Goal: Task Accomplishment & Management: Complete application form

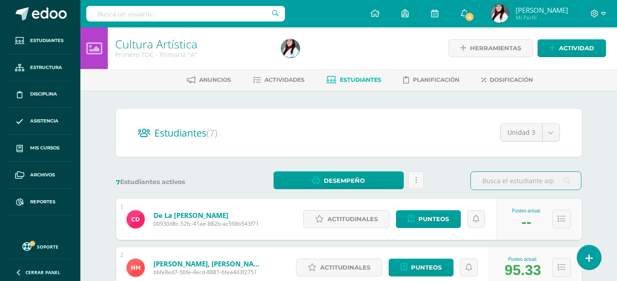
click at [368, 81] on span "Estudiantes" at bounding box center [361, 79] width 42 height 7
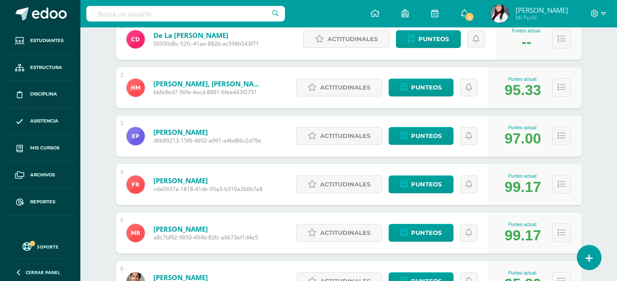
scroll to position [183, 0]
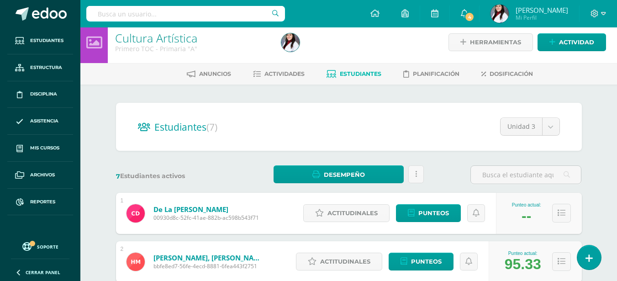
scroll to position [46, 0]
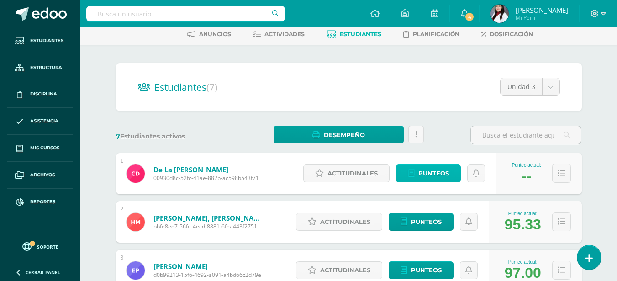
click at [432, 176] on span "Punteos" at bounding box center [433, 173] width 31 height 17
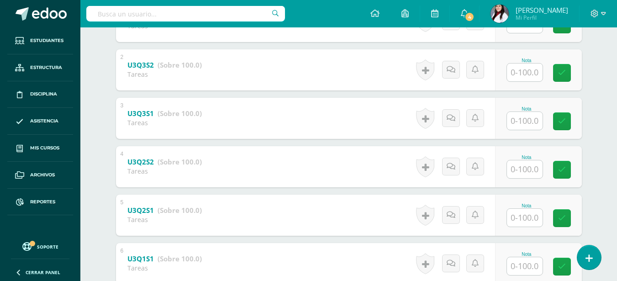
scroll to position [291, 0]
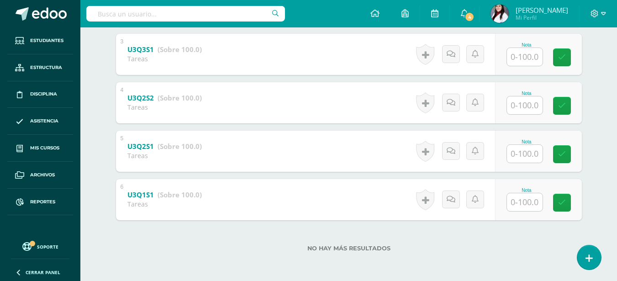
click at [533, 207] on input "text" at bounding box center [525, 202] width 36 height 18
click at [527, 156] on input "text" at bounding box center [525, 154] width 36 height 18
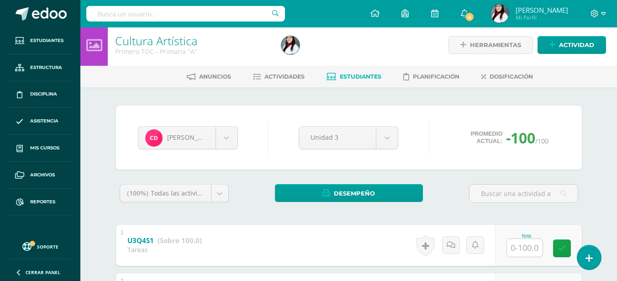
scroll to position [0, 0]
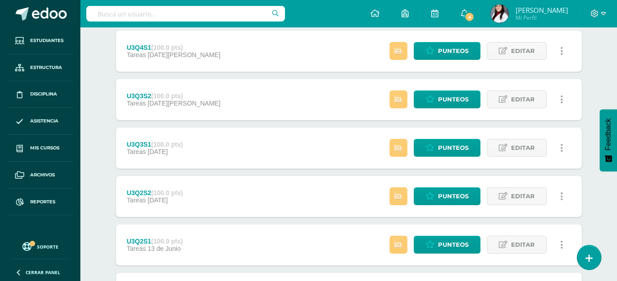
scroll to position [215, 0]
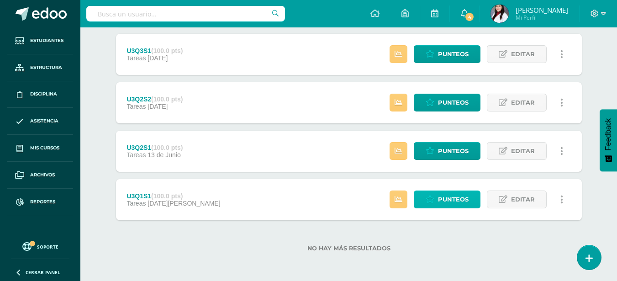
click at [451, 198] on span "Punteos" at bounding box center [453, 199] width 31 height 17
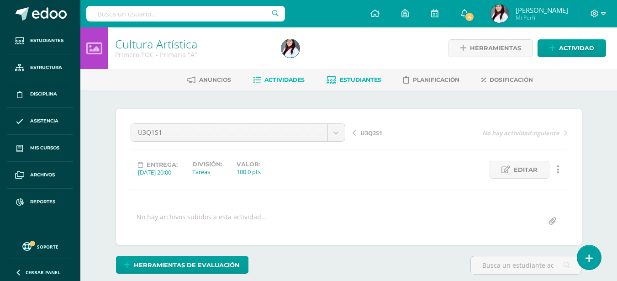
click at [353, 80] on span "Estudiantes" at bounding box center [361, 79] width 42 height 7
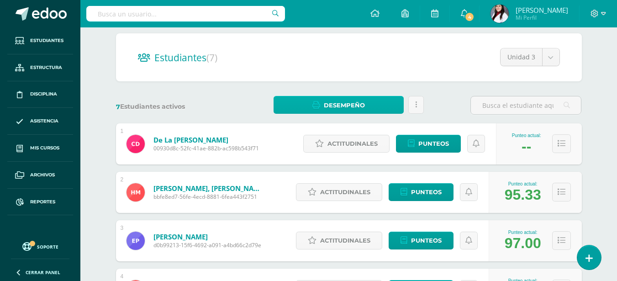
scroll to position [91, 0]
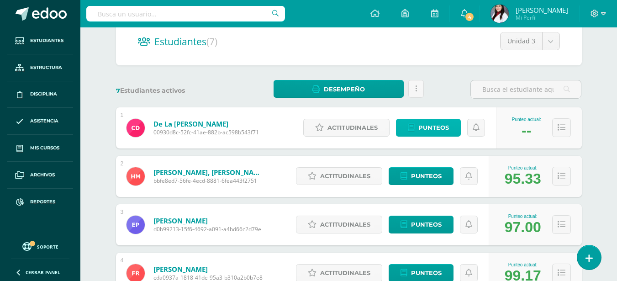
click at [430, 129] on span "Punteos" at bounding box center [433, 127] width 31 height 17
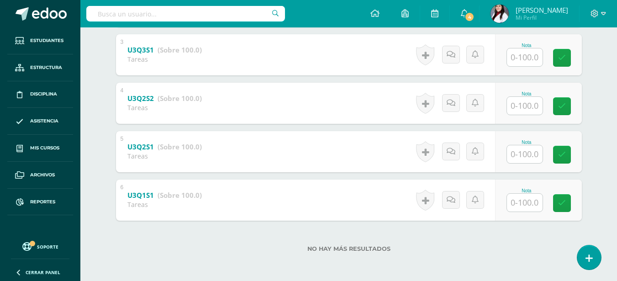
scroll to position [291, 0]
click at [528, 206] on input "text" at bounding box center [525, 202] width 36 height 18
type input "90"
click at [524, 157] on input "text" at bounding box center [525, 154] width 36 height 18
click at [524, 157] on input "text" at bounding box center [529, 153] width 37 height 18
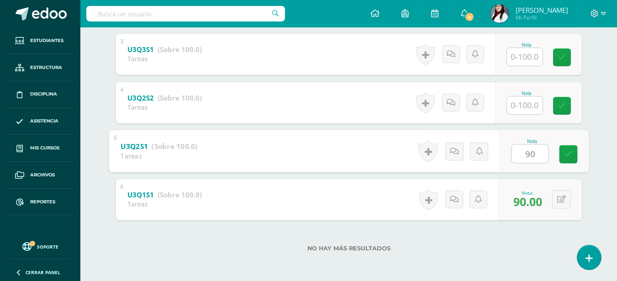
type input "90"
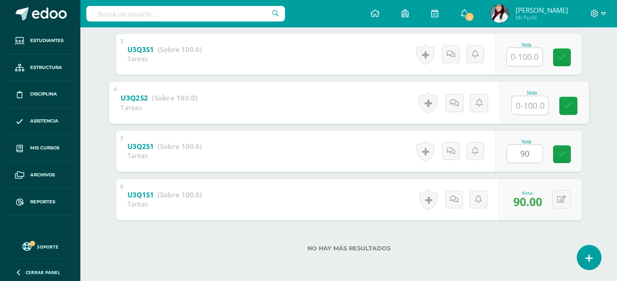
click at [518, 109] on input "text" at bounding box center [529, 105] width 37 height 18
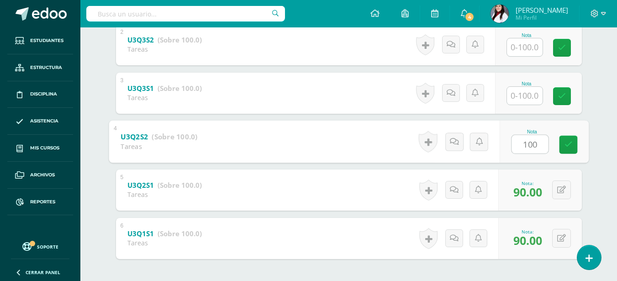
scroll to position [154, 0]
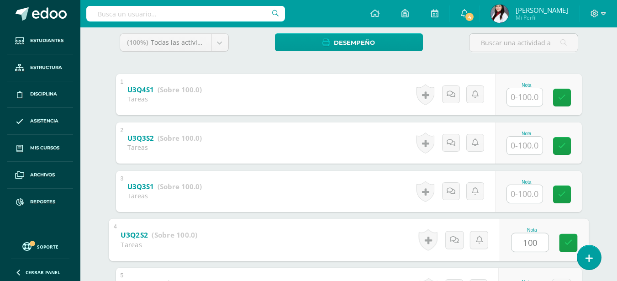
type input "100"
click at [533, 197] on input "text" at bounding box center [525, 194] width 36 height 18
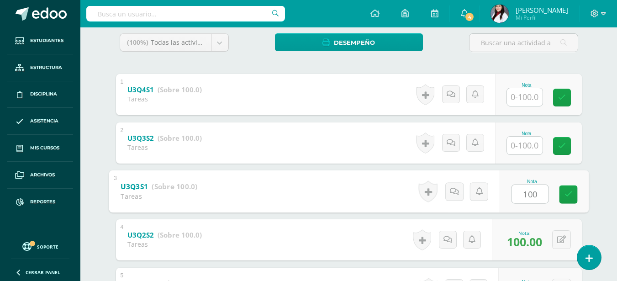
type input "100"
click at [528, 150] on input "text" at bounding box center [525, 145] width 36 height 18
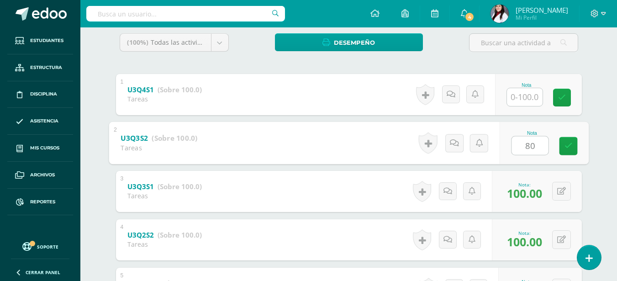
type input "80"
click at [528, 95] on input "text" at bounding box center [525, 97] width 36 height 18
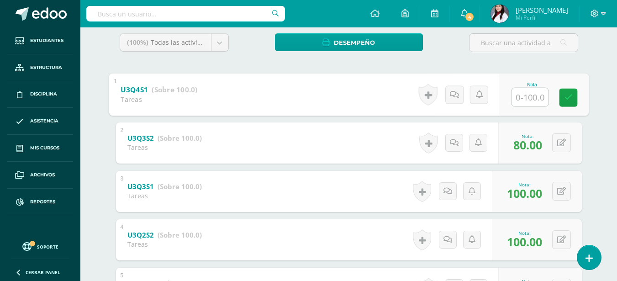
scroll to position [0, 0]
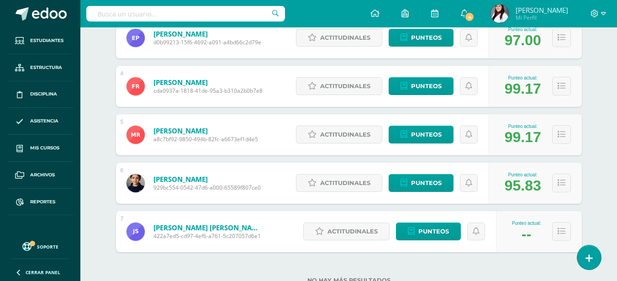
scroll to position [310, 0]
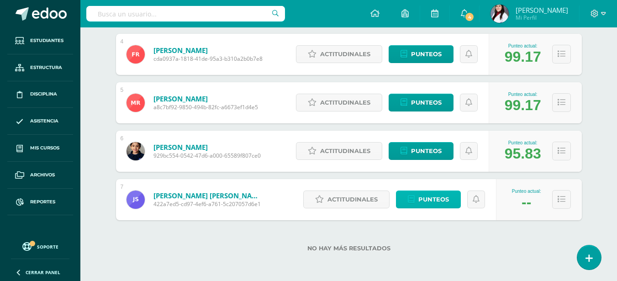
click at [420, 197] on span "Punteos" at bounding box center [433, 199] width 31 height 17
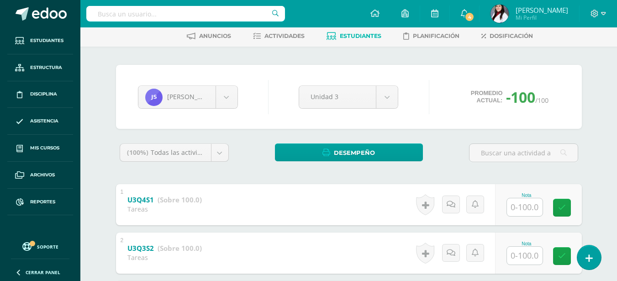
scroll to position [91, 0]
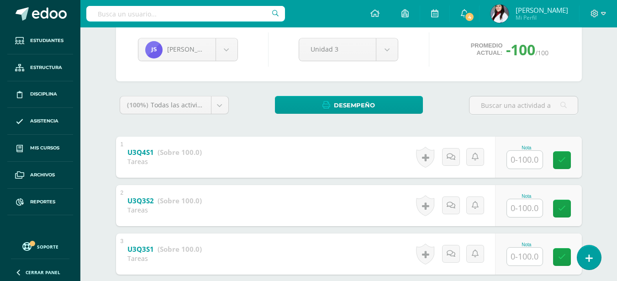
click at [537, 165] on input "text" at bounding box center [525, 160] width 36 height 18
click at [534, 208] on input "text" at bounding box center [529, 208] width 37 height 18
type input "70"
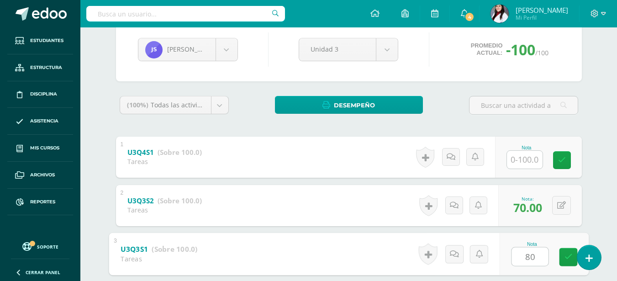
type input "80"
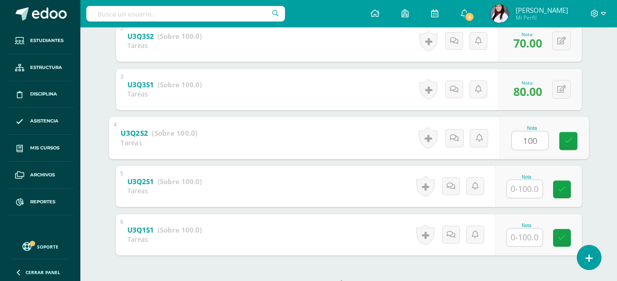
type input "100"
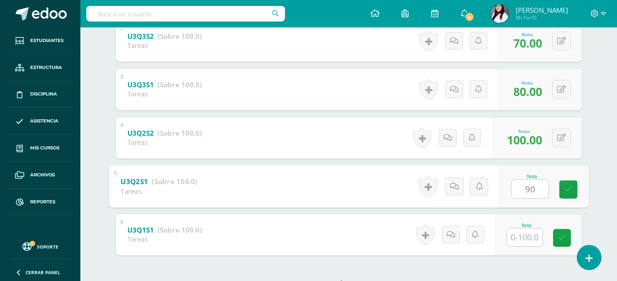
type input "90"
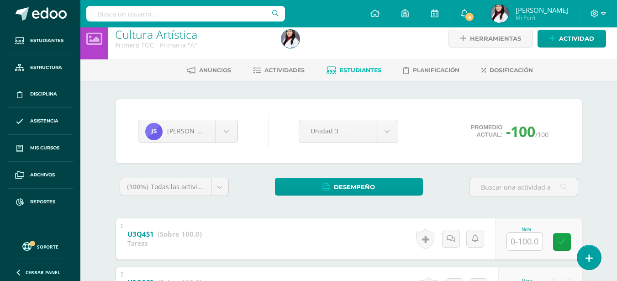
scroll to position [0, 0]
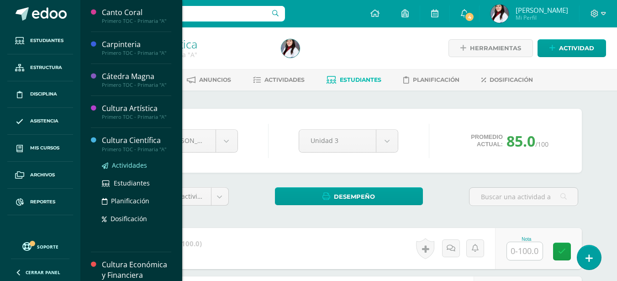
click at [117, 162] on span "Actividades" at bounding box center [129, 165] width 35 height 9
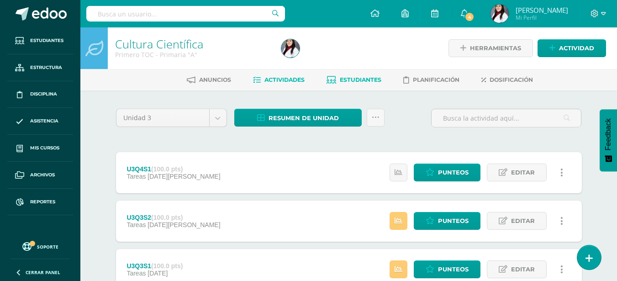
click at [341, 77] on span "Estudiantes" at bounding box center [361, 79] width 42 height 7
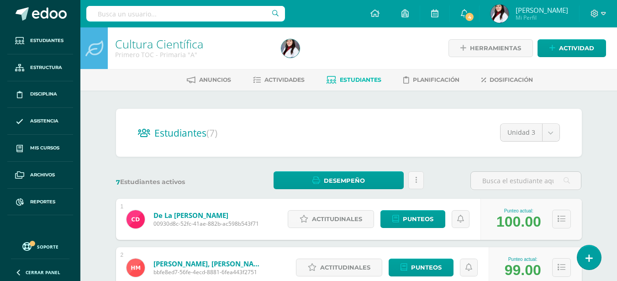
scroll to position [91, 0]
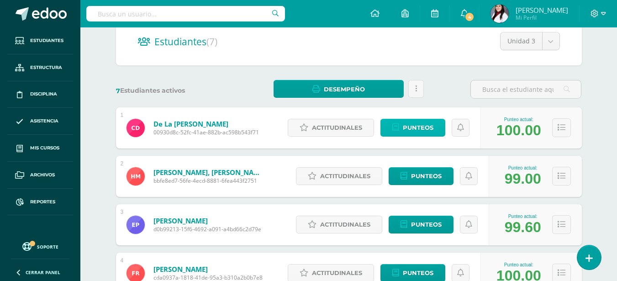
click at [411, 130] on span "Punteos" at bounding box center [418, 127] width 31 height 17
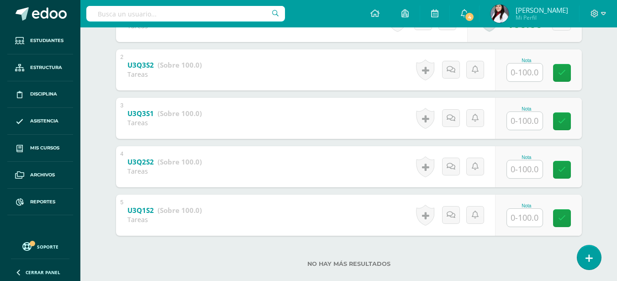
scroll to position [242, 0]
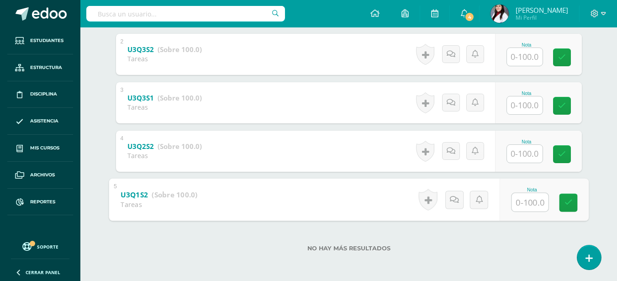
click at [524, 203] on input "text" at bounding box center [529, 202] width 37 height 18
type input "100"
click at [517, 154] on input "text" at bounding box center [525, 154] width 36 height 18
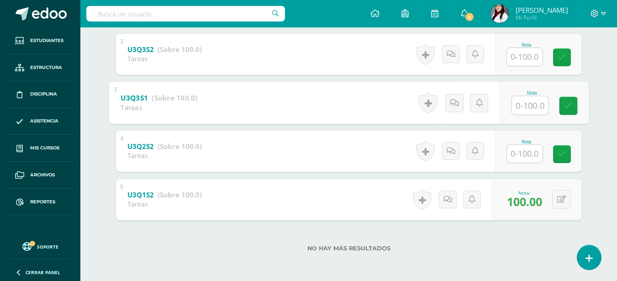
click at [529, 102] on input "text" at bounding box center [529, 105] width 37 height 18
click at [526, 157] on input "text" at bounding box center [525, 154] width 36 height 18
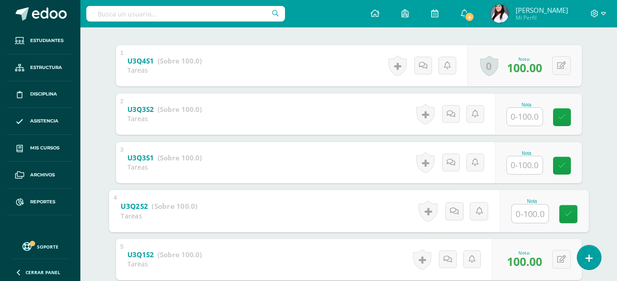
scroll to position [228, 0]
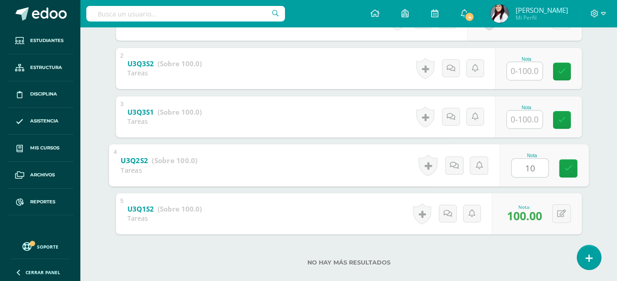
type input "100"
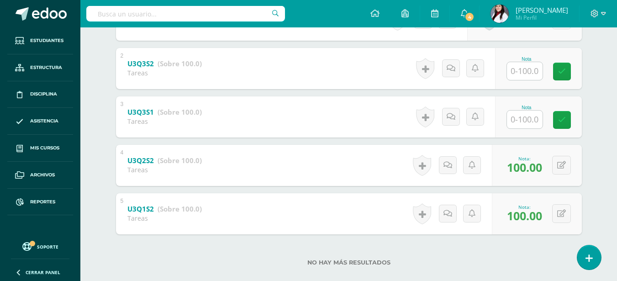
click at [533, 121] on input "text" at bounding box center [525, 119] width 36 height 18
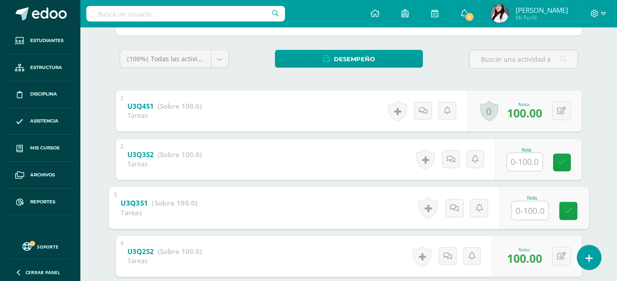
scroll to position [183, 0]
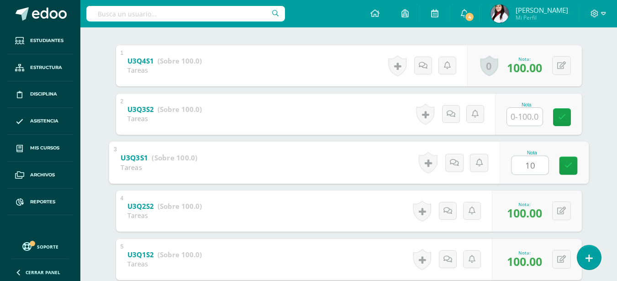
type input "100"
click at [527, 119] on input "text" at bounding box center [525, 117] width 36 height 18
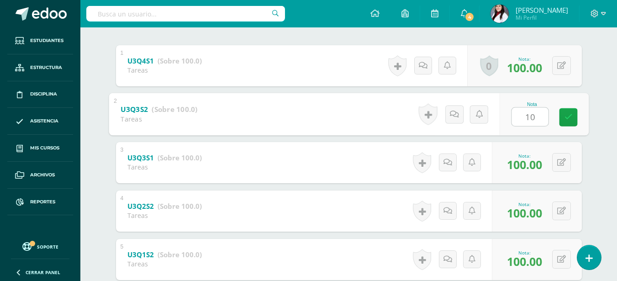
type input "100"
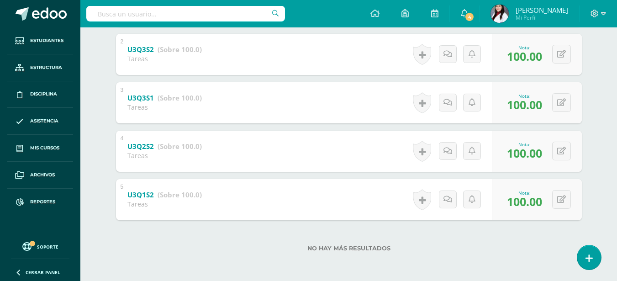
scroll to position [0, 0]
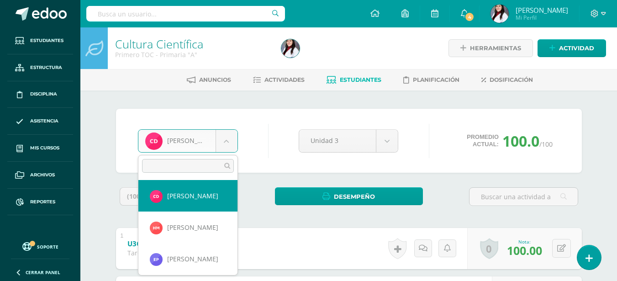
click at [230, 132] on body "Estudiantes Estructura Disciplina Asistencia Mis cursos Archivos Reportes Sopor…" at bounding box center [308, 261] width 617 height 523
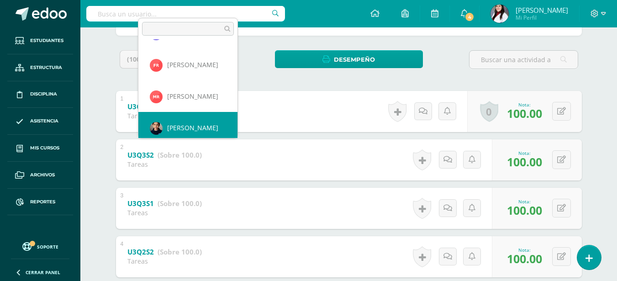
scroll to position [129, 0]
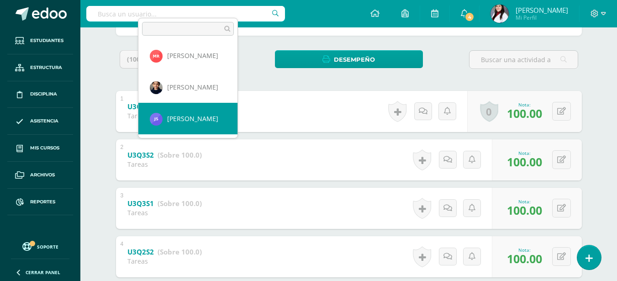
select select "406"
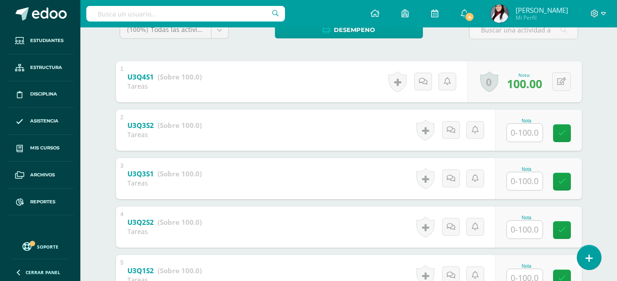
scroll to position [183, 0]
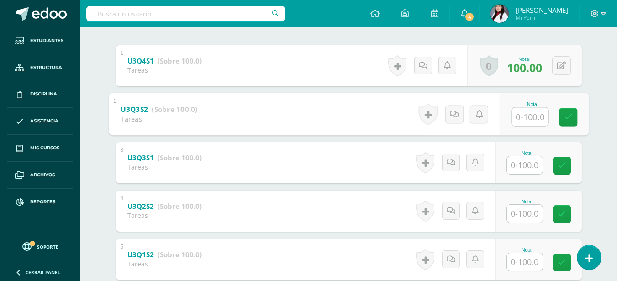
click at [521, 121] on input "text" at bounding box center [529, 116] width 37 height 18
type input "90"
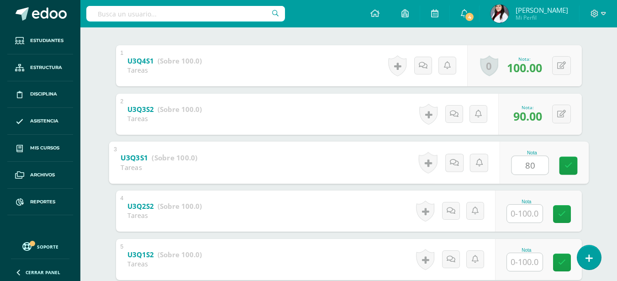
type input "80"
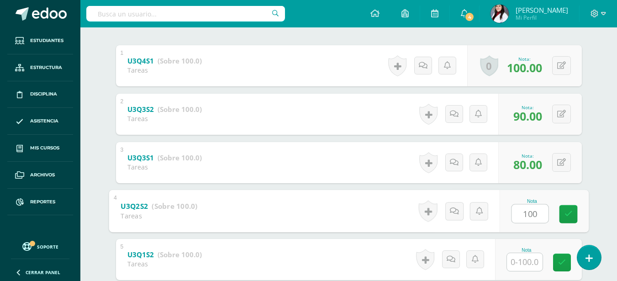
type input "100"
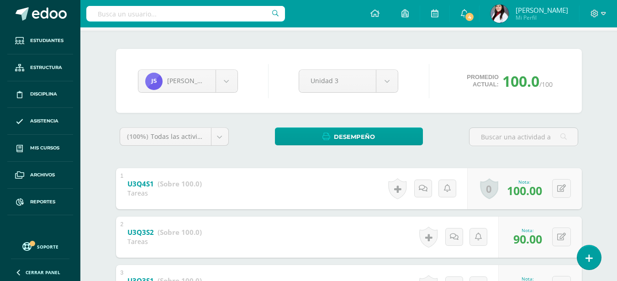
scroll to position [0, 0]
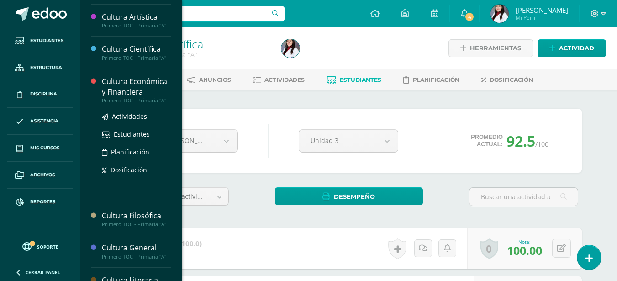
scroll to position [137, 0]
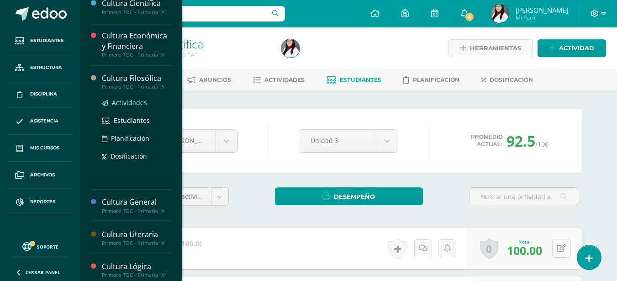
click at [125, 105] on span "Actividades" at bounding box center [129, 102] width 35 height 9
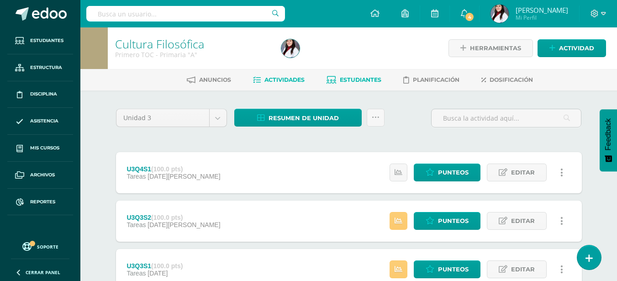
click at [349, 81] on span "Estudiantes" at bounding box center [361, 79] width 42 height 7
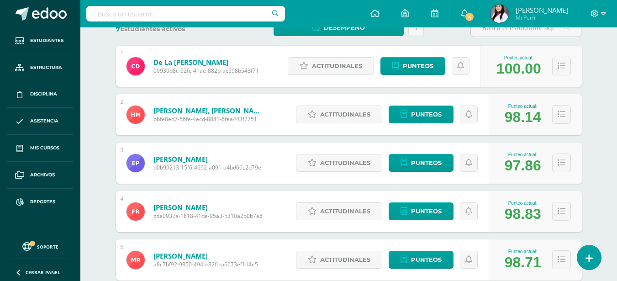
scroll to position [137, 0]
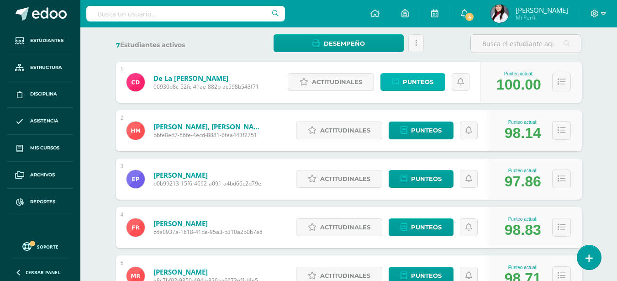
click at [412, 84] on span "Punteos" at bounding box center [418, 81] width 31 height 17
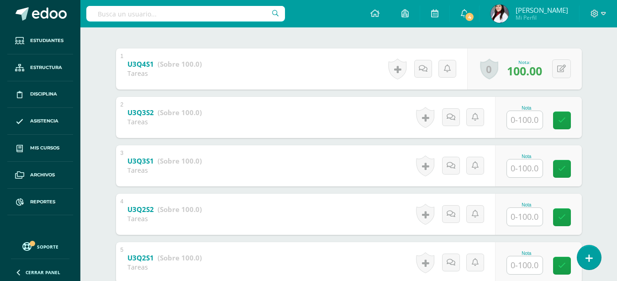
scroll to position [183, 0]
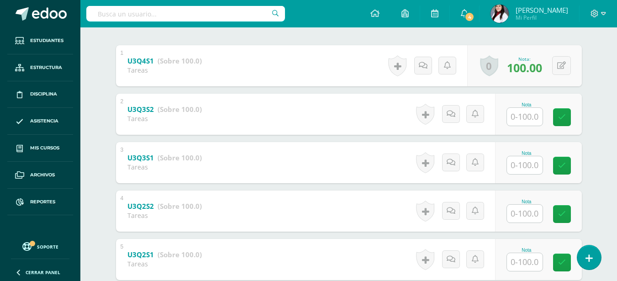
click at [524, 117] on input "text" at bounding box center [525, 117] width 36 height 18
type input "99"
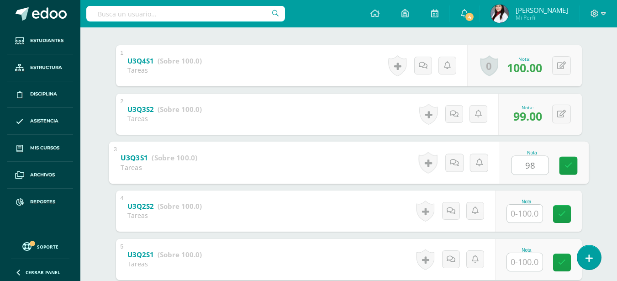
type input "98"
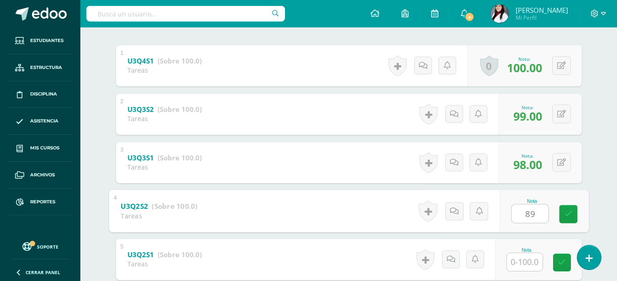
type input "89"
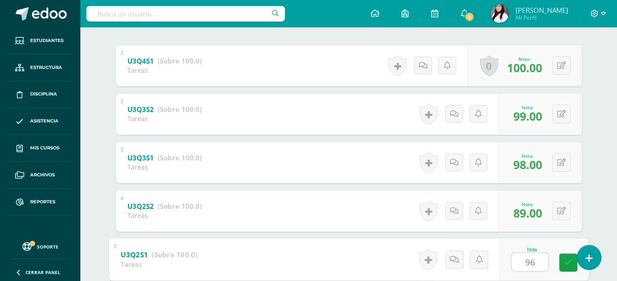
type input "96"
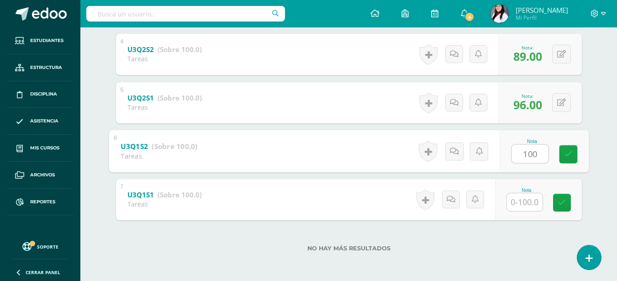
type input "100"
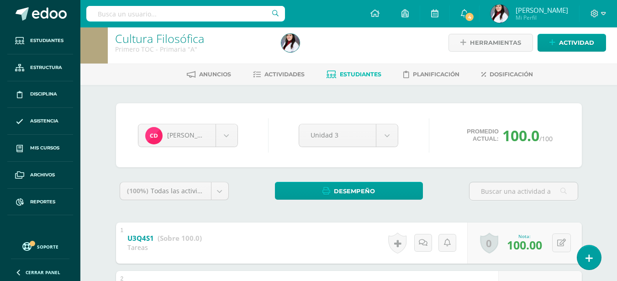
scroll to position [0, 0]
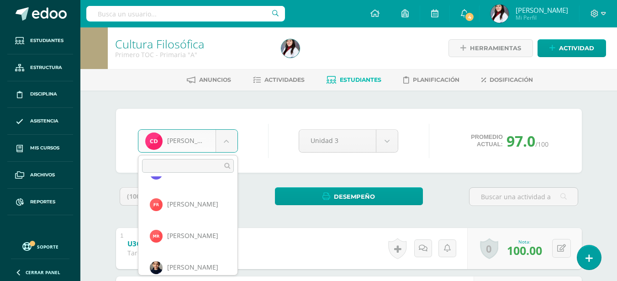
scroll to position [129, 0]
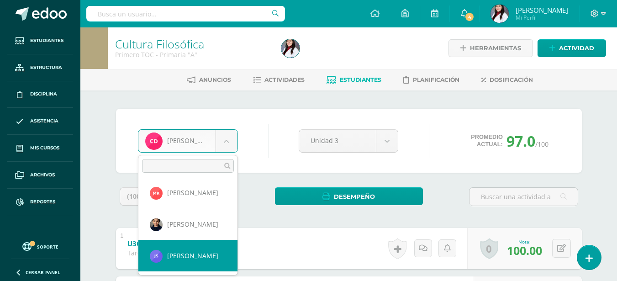
select select "406"
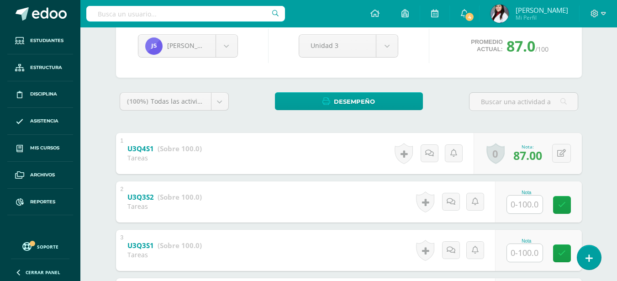
scroll to position [137, 0]
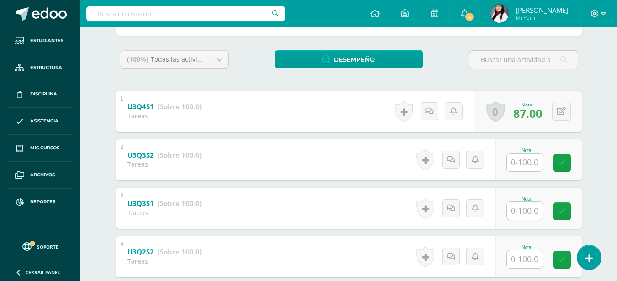
click at [524, 165] on input "text" at bounding box center [525, 162] width 36 height 18
type input "95"
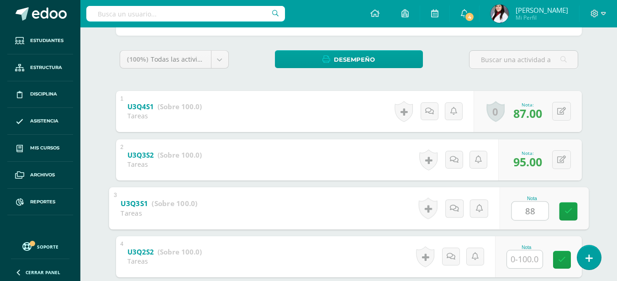
type input "88"
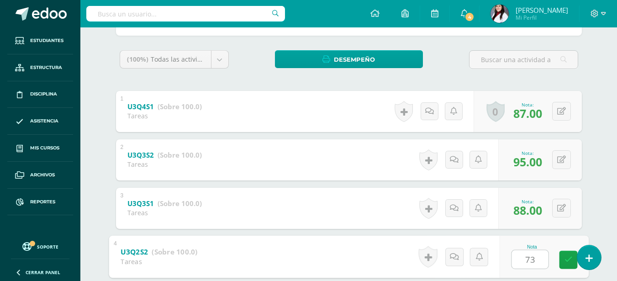
type input "73"
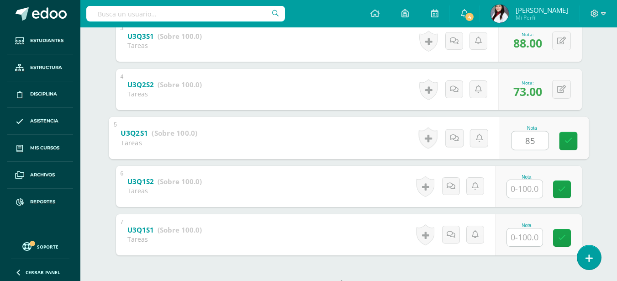
type input "85"
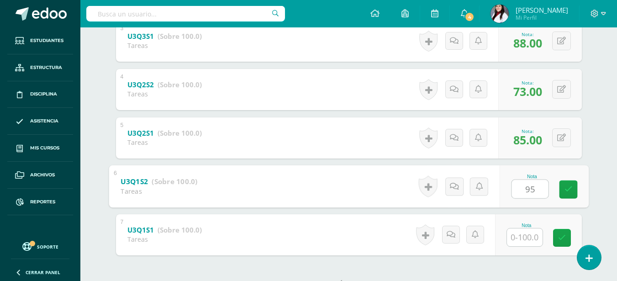
type input "95"
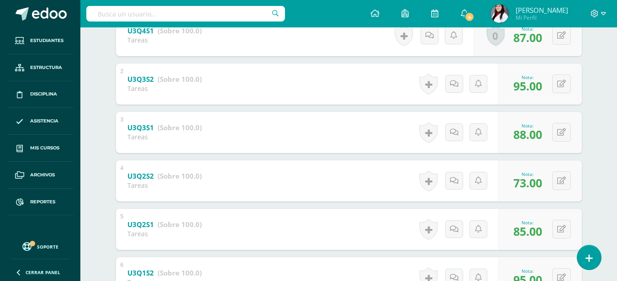
scroll to position [0, 0]
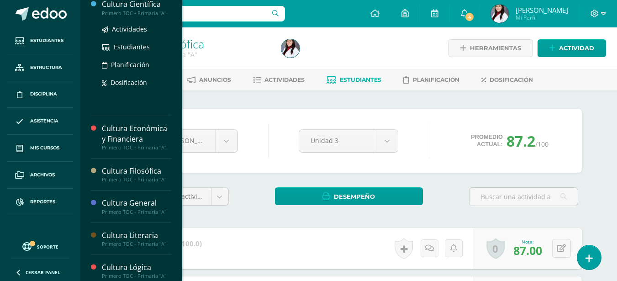
scroll to position [137, 0]
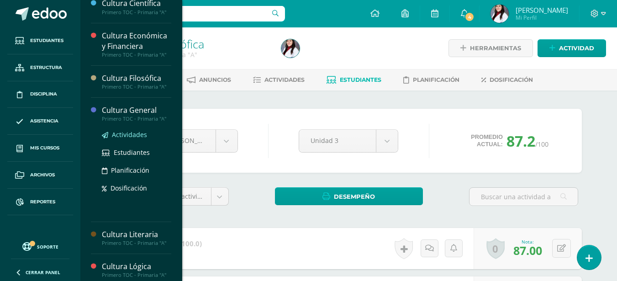
click at [125, 131] on span "Actividades" at bounding box center [129, 134] width 35 height 9
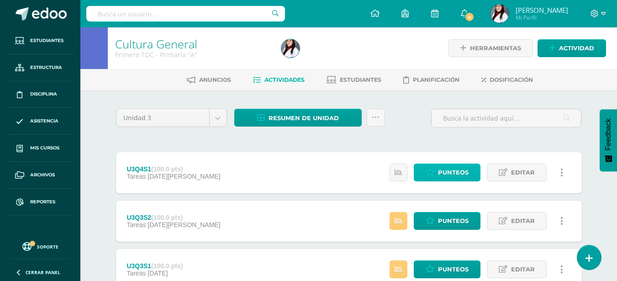
click at [455, 174] on span "Punteos" at bounding box center [453, 172] width 31 height 17
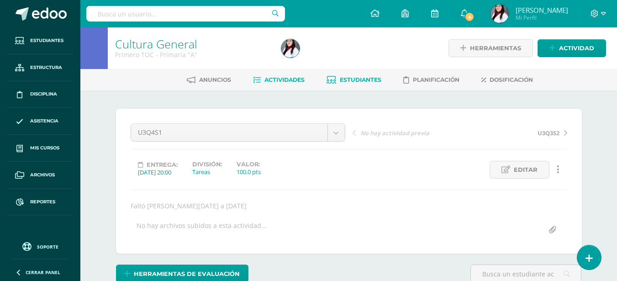
click at [372, 85] on link "Estudiantes" at bounding box center [353, 80] width 55 height 15
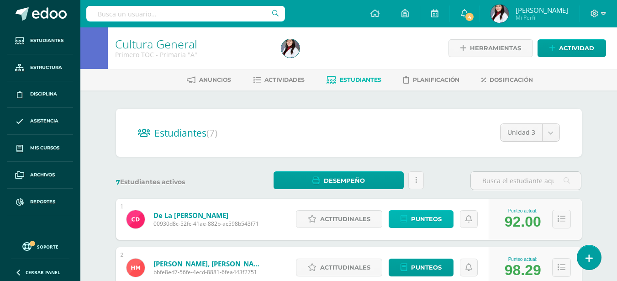
click at [422, 220] on span "Punteos" at bounding box center [426, 218] width 31 height 17
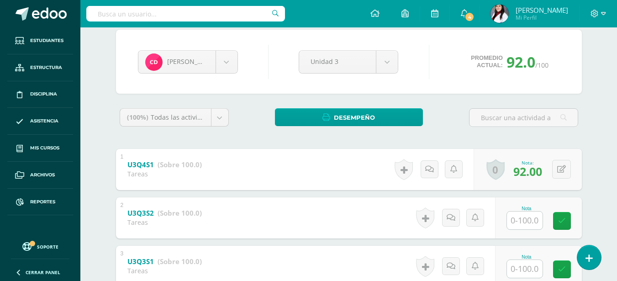
scroll to position [91, 0]
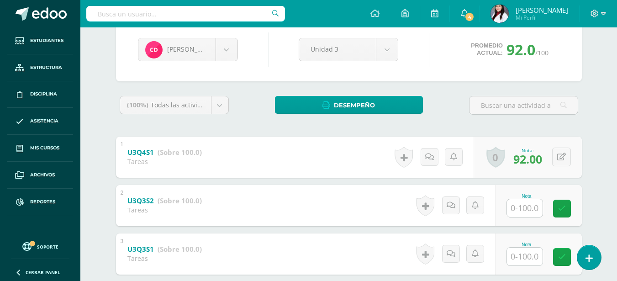
click at [530, 214] on input "text" at bounding box center [525, 208] width 36 height 18
type input "96"
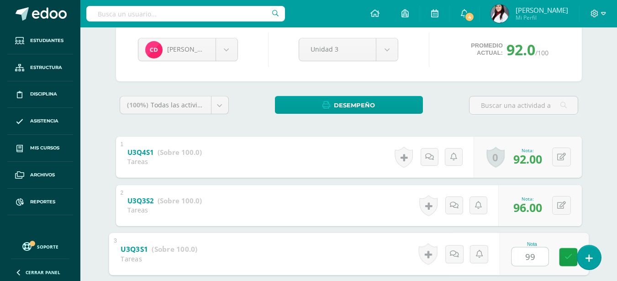
type input "99"
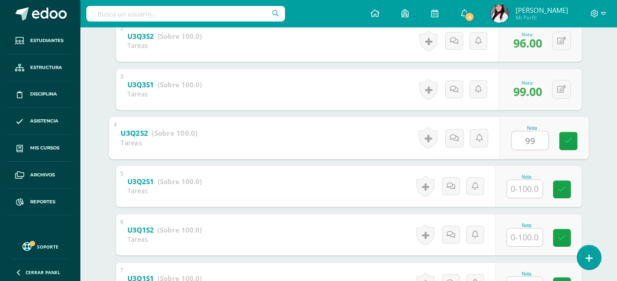
type input "99"
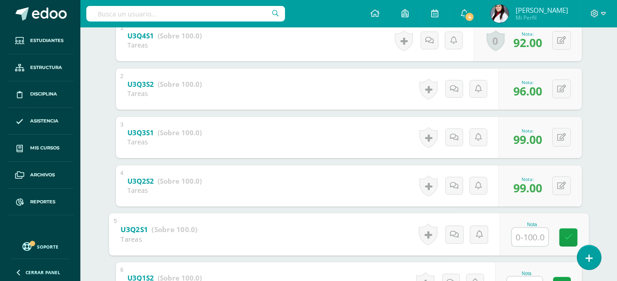
scroll to position [228, 0]
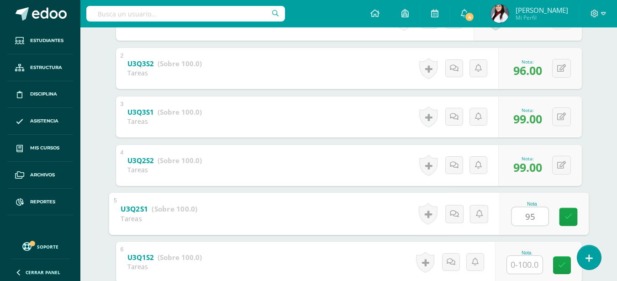
type input "95"
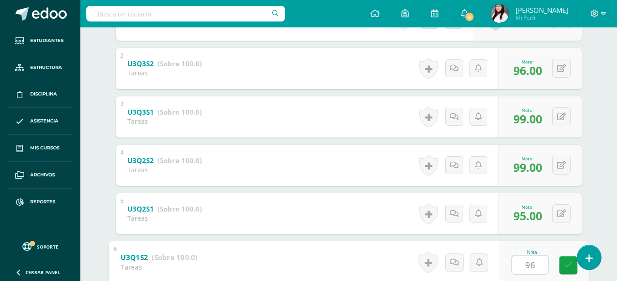
type input "96"
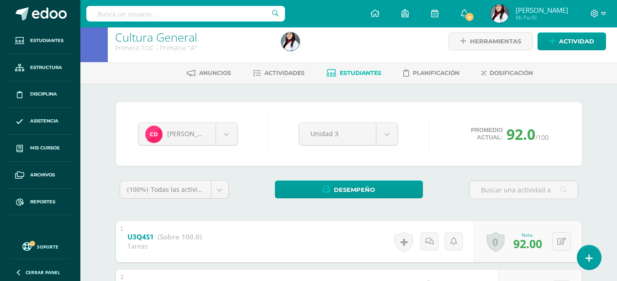
scroll to position [0, 0]
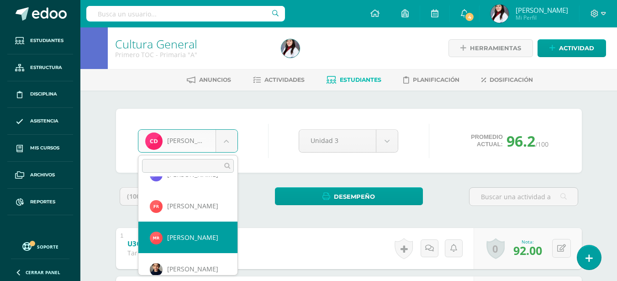
scroll to position [129, 0]
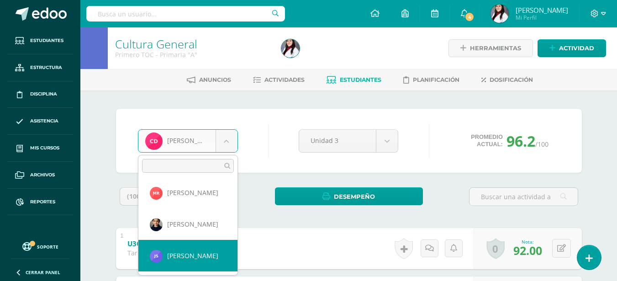
select select "406"
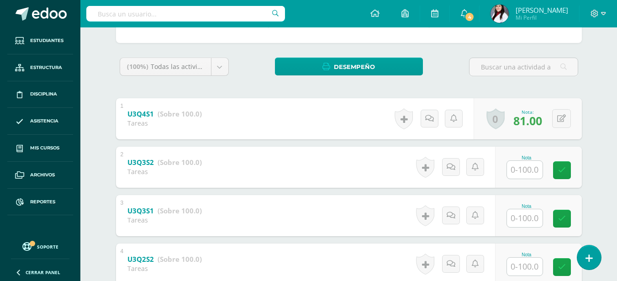
scroll to position [137, 0]
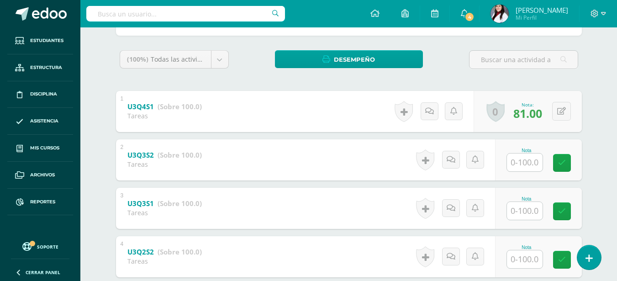
click at [525, 160] on input "text" at bounding box center [525, 162] width 36 height 18
type input "90"
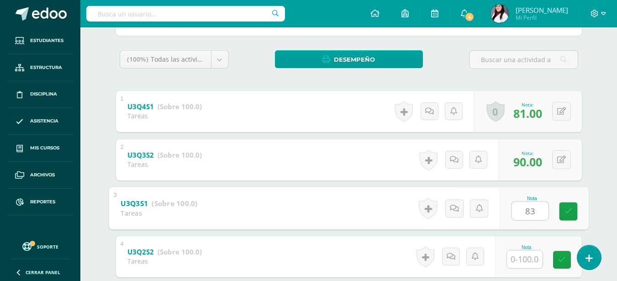
type input "83"
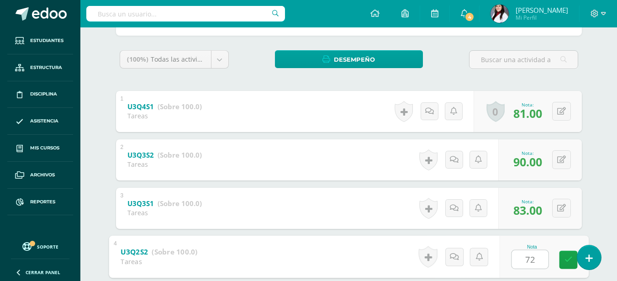
type input "72"
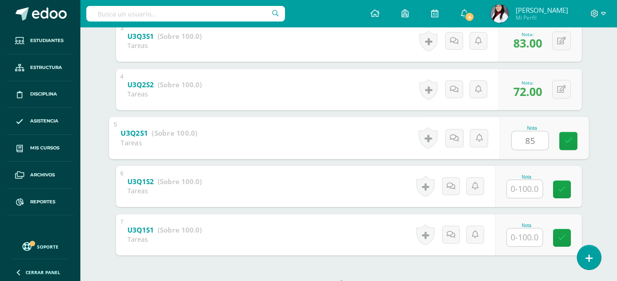
type input "85"
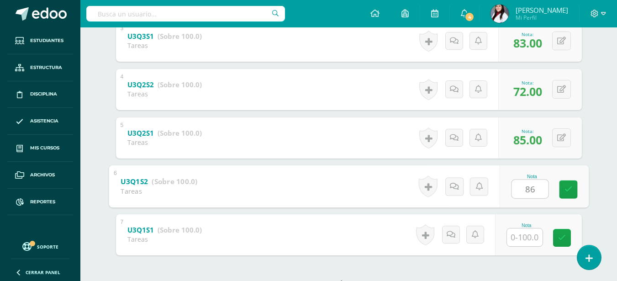
type input "86"
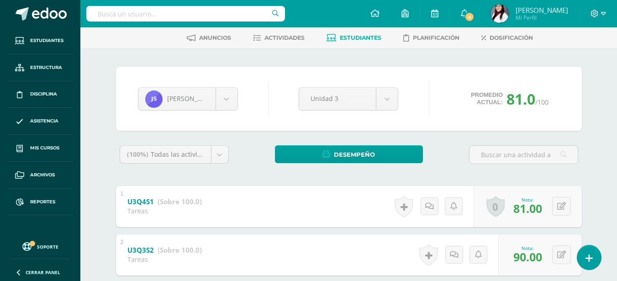
scroll to position [0, 0]
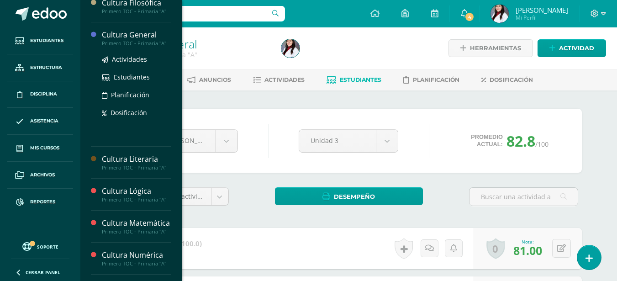
scroll to position [228, 0]
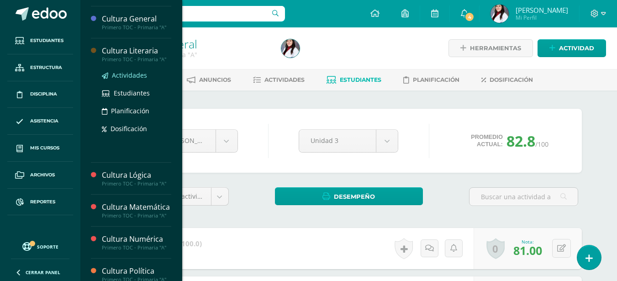
click at [128, 71] on span "Actividades" at bounding box center [129, 75] width 35 height 9
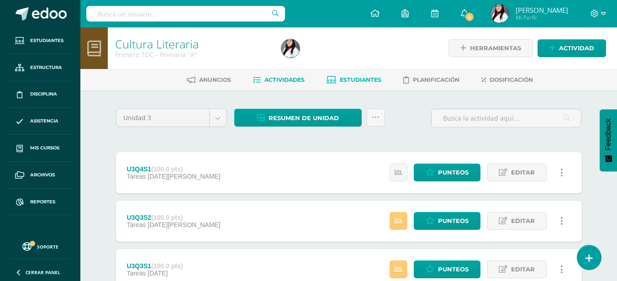
click at [345, 78] on span "Estudiantes" at bounding box center [361, 79] width 42 height 7
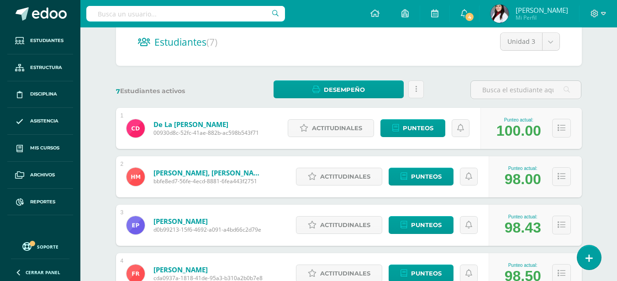
scroll to position [91, 0]
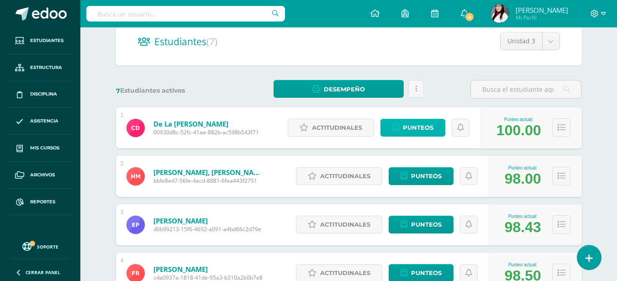
click at [415, 123] on span "Punteos" at bounding box center [418, 127] width 31 height 17
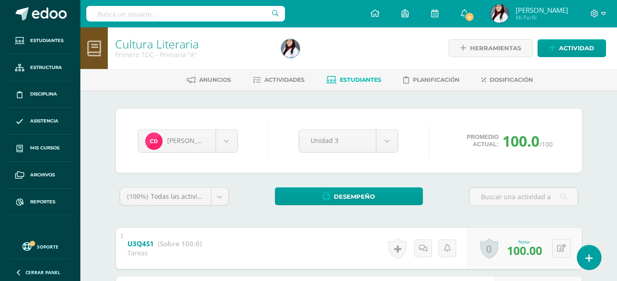
scroll to position [137, 0]
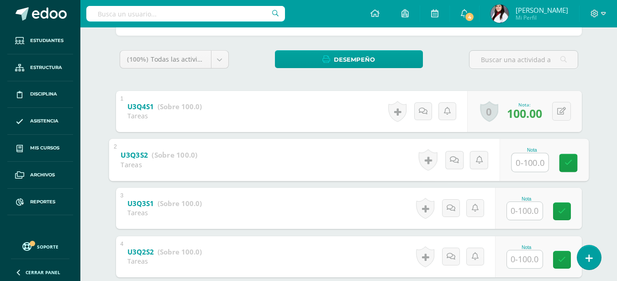
click at [523, 161] on input "text" at bounding box center [529, 162] width 37 height 18
type input "100"
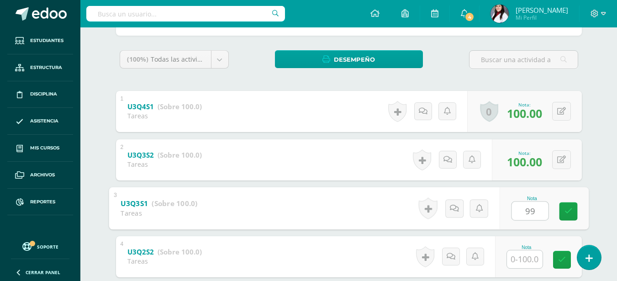
type input "99"
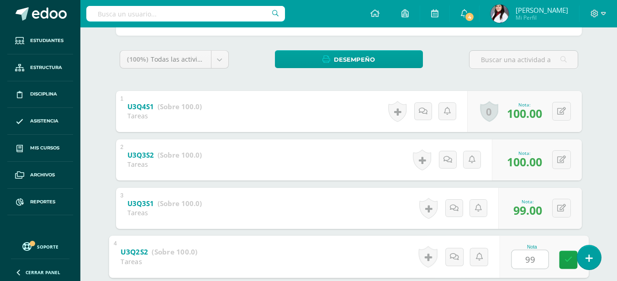
type input "99"
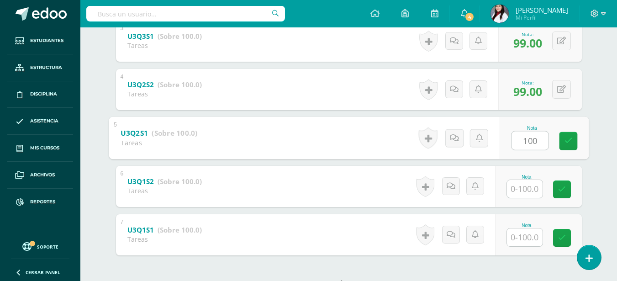
type input "100"
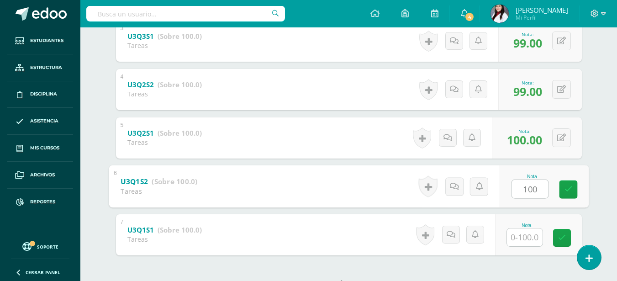
type input "100"
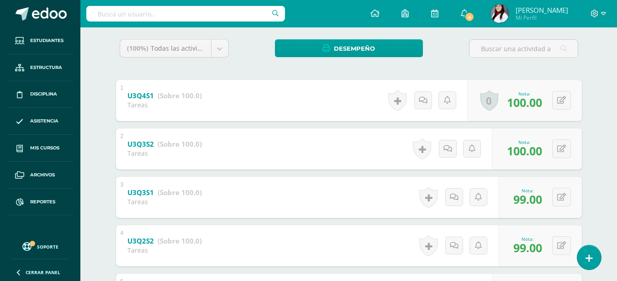
scroll to position [0, 0]
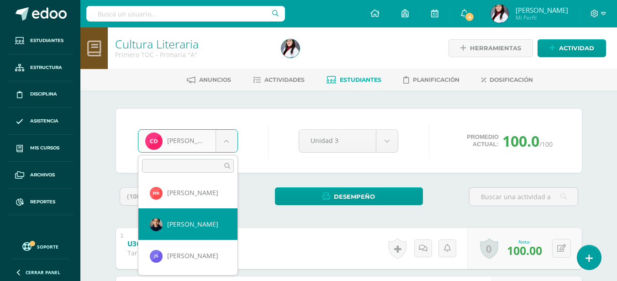
scroll to position [137, 0]
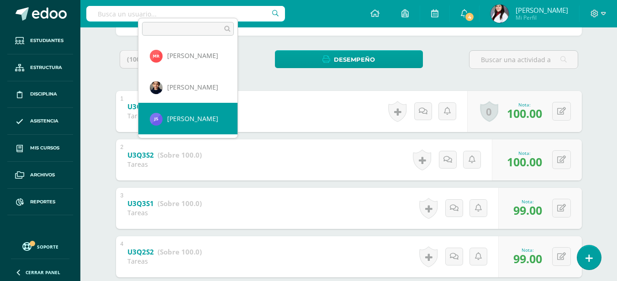
select select "406"
click at [193, 115] on div "Tareas" at bounding box center [164, 115] width 74 height 9
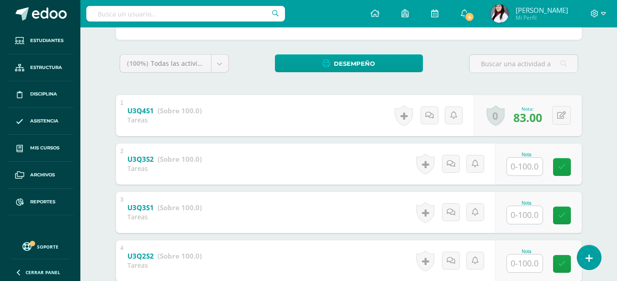
scroll to position [137, 0]
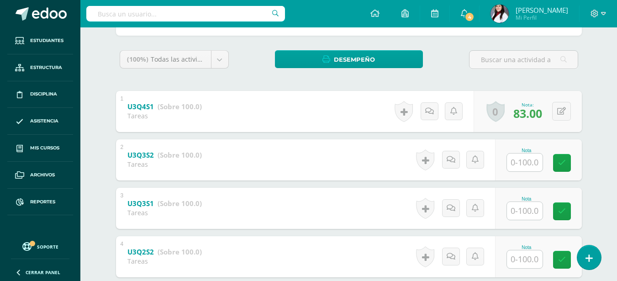
click at [522, 162] on input "text" at bounding box center [525, 162] width 36 height 18
type input "93"
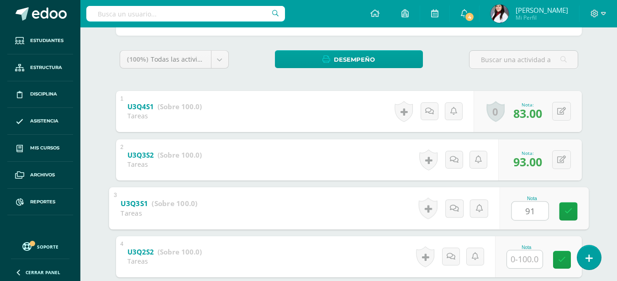
type input "91"
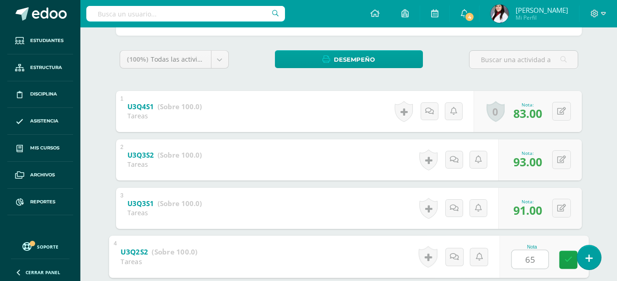
type input "65"
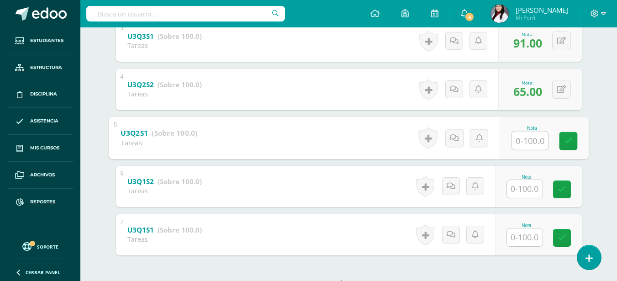
click at [522, 186] on input "text" at bounding box center [525, 189] width 36 height 18
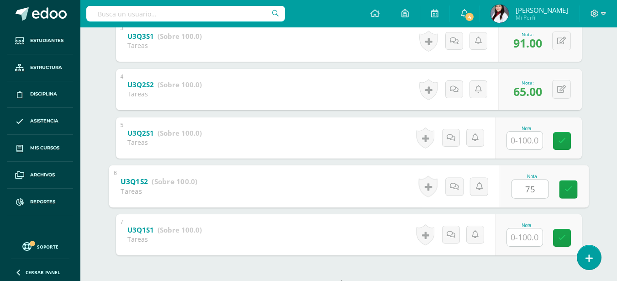
type input "75"
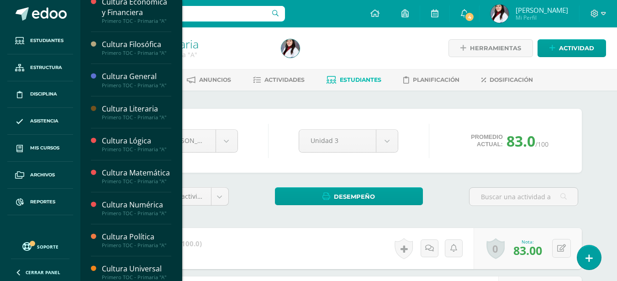
scroll to position [274, 0]
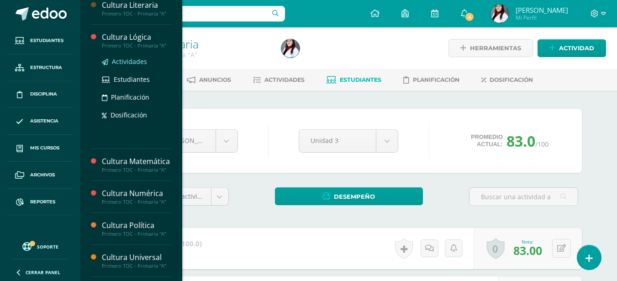
click at [130, 59] on span "Actividades" at bounding box center [129, 61] width 35 height 9
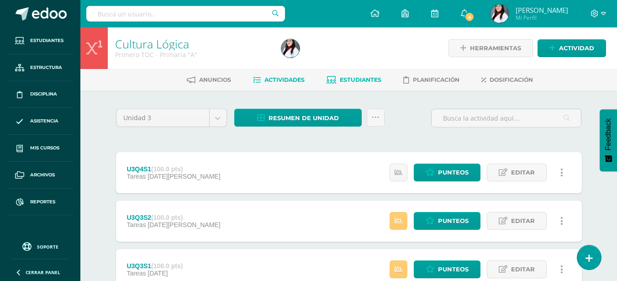
click at [352, 84] on link "Estudiantes" at bounding box center [353, 80] width 55 height 15
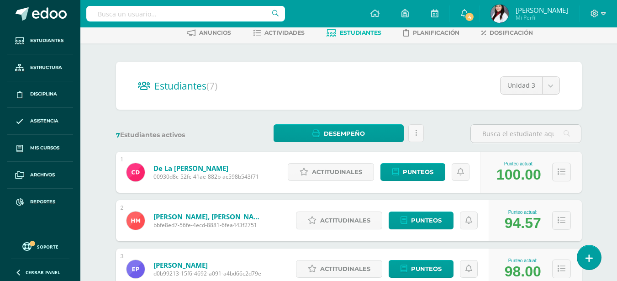
scroll to position [91, 0]
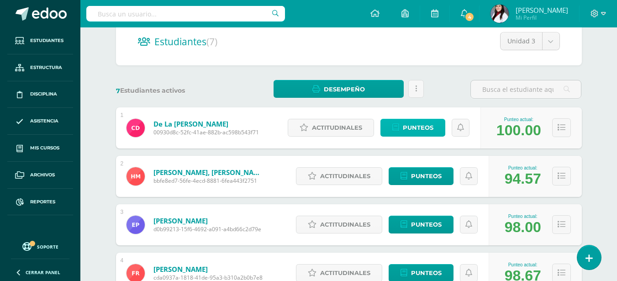
click at [411, 131] on span "Punteos" at bounding box center [418, 127] width 31 height 17
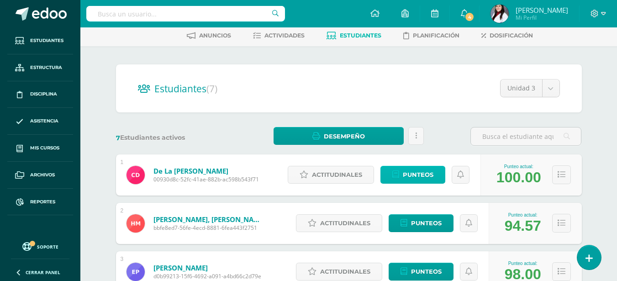
scroll to position [0, 0]
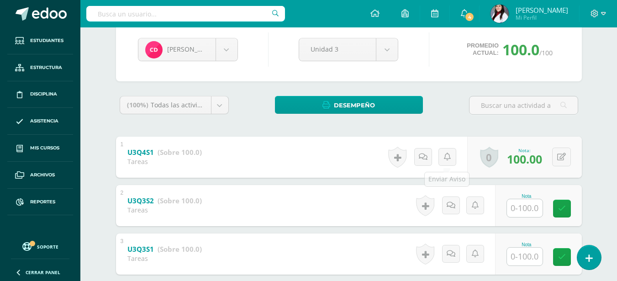
scroll to position [137, 0]
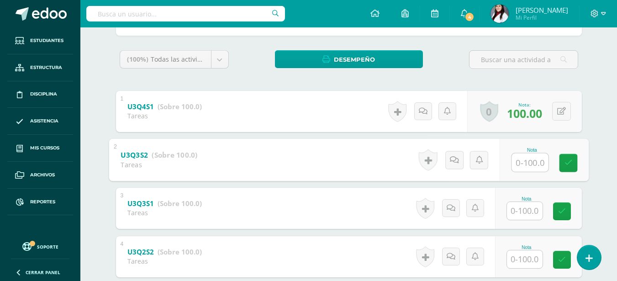
click at [522, 166] on input "text" at bounding box center [529, 162] width 37 height 18
type input "100"
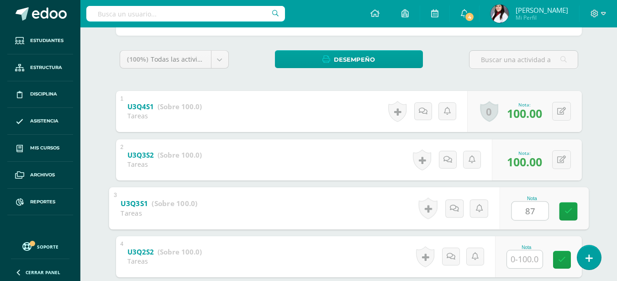
type input "87"
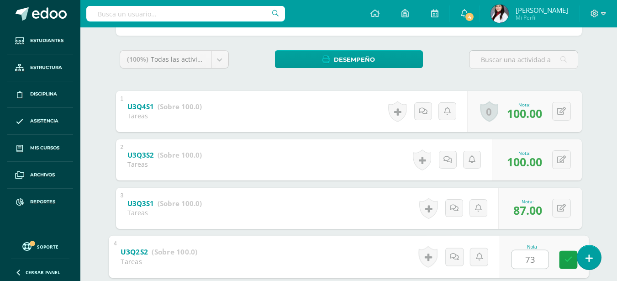
type input "73"
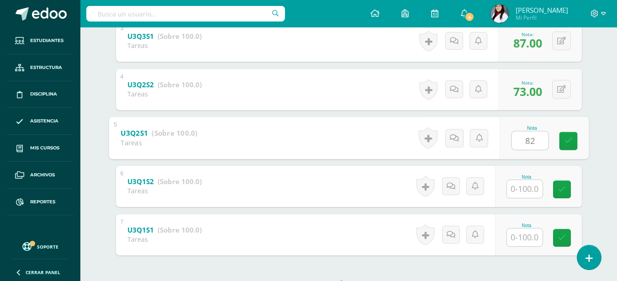
type input "82"
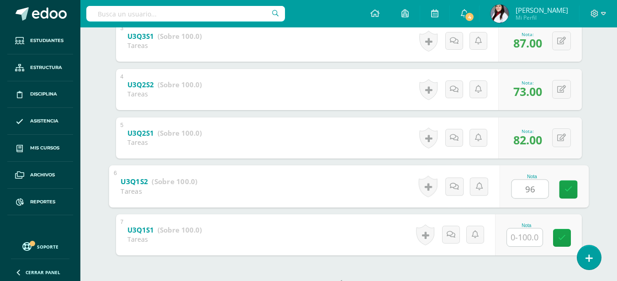
type input "96"
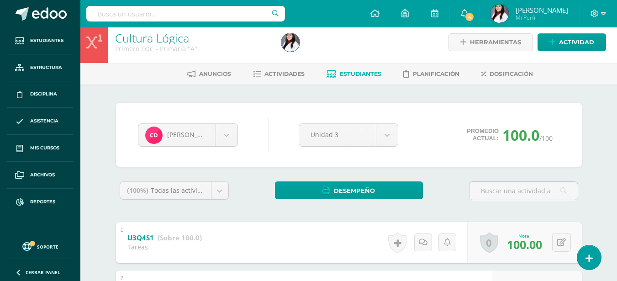
scroll to position [0, 0]
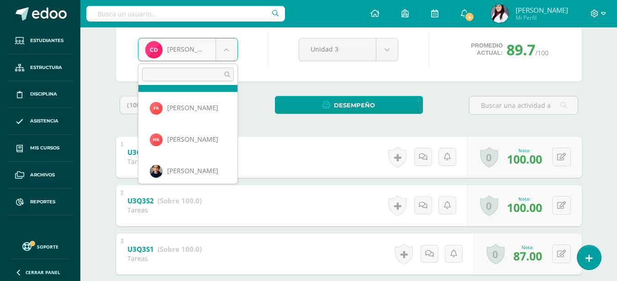
scroll to position [129, 0]
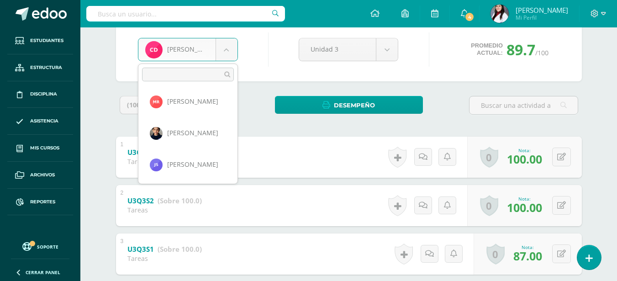
select select "406"
click at [194, 163] on div "Tareas" at bounding box center [164, 161] width 74 height 9
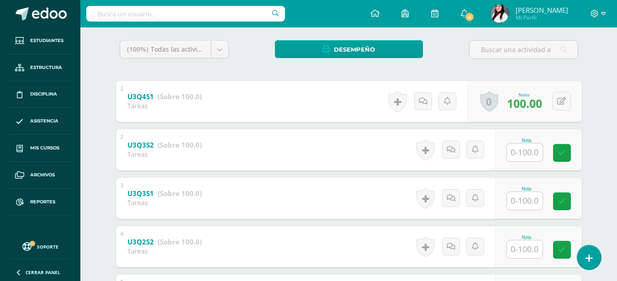
scroll to position [183, 0]
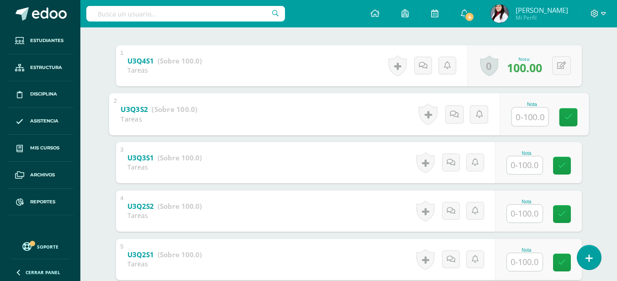
click at [523, 116] on input "text" at bounding box center [529, 116] width 37 height 18
type input "99"
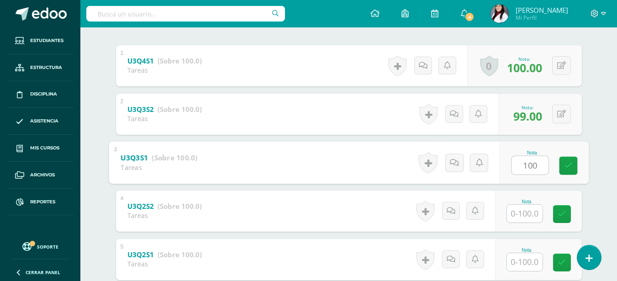
type input "100"
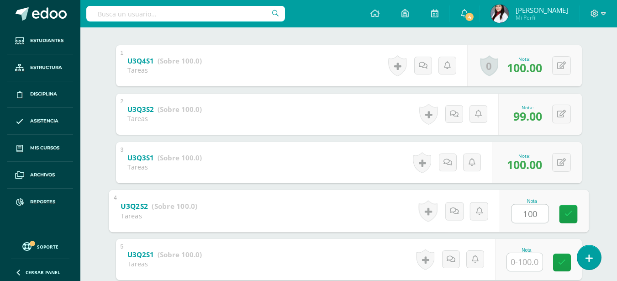
type input "100"
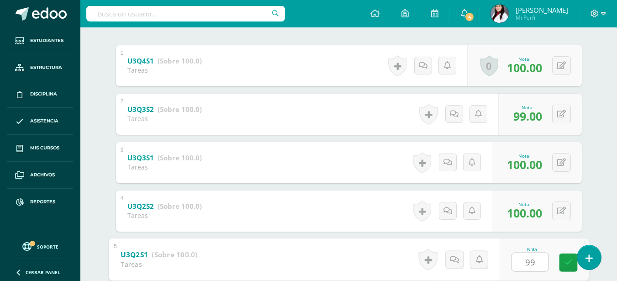
type input "99"
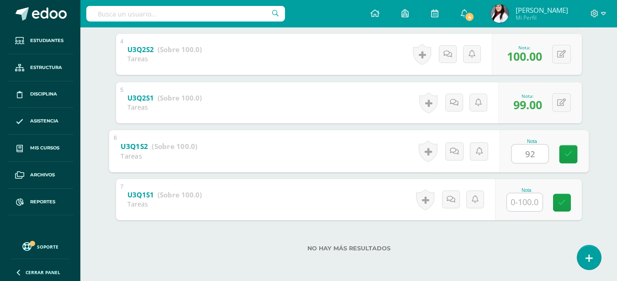
type input "92"
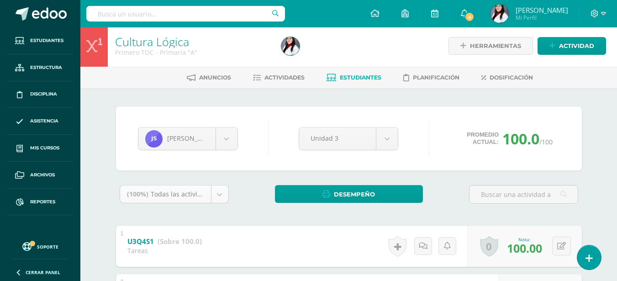
scroll to position [0, 0]
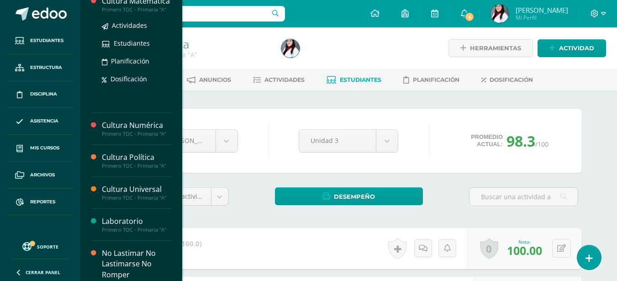
scroll to position [346, 0]
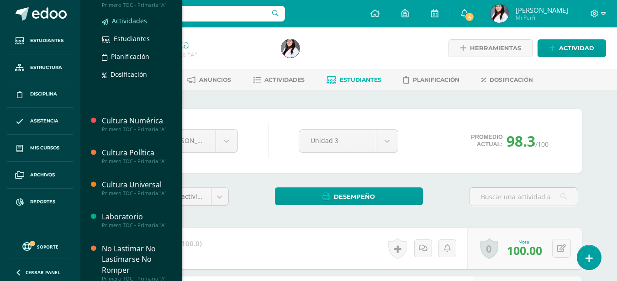
click at [116, 25] on span "Actividades" at bounding box center [129, 20] width 35 height 9
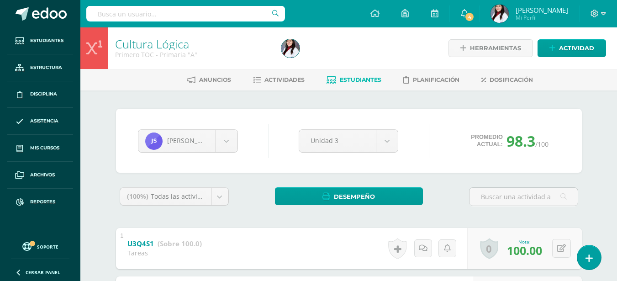
scroll to position [273, 0]
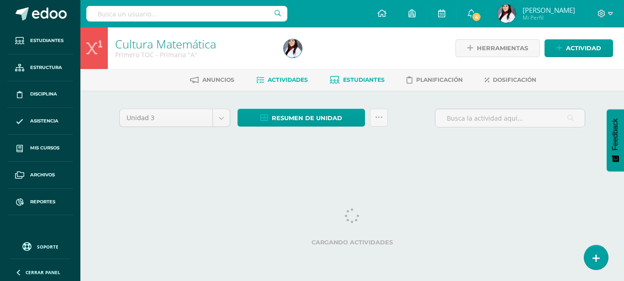
click at [357, 74] on link "Estudiantes" at bounding box center [357, 80] width 55 height 15
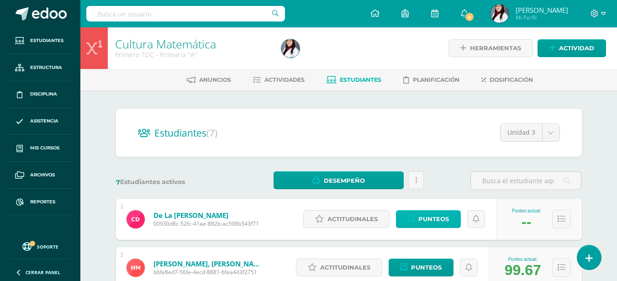
click at [430, 214] on span "Punteos" at bounding box center [433, 218] width 31 height 17
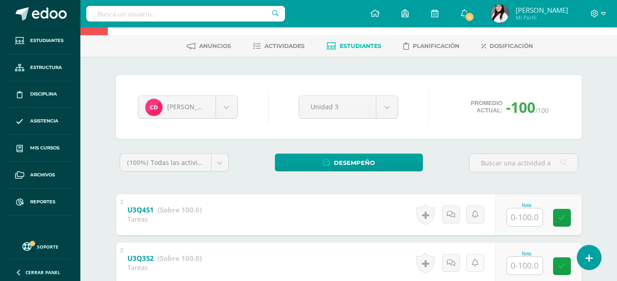
scroll to position [91, 0]
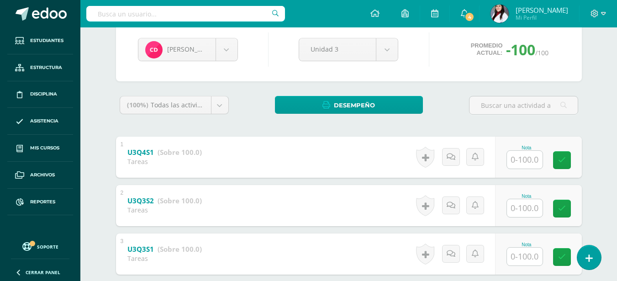
click at [522, 157] on input "text" at bounding box center [525, 160] width 36 height 18
click at [524, 209] on input "text" at bounding box center [529, 208] width 37 height 18
type input "100"
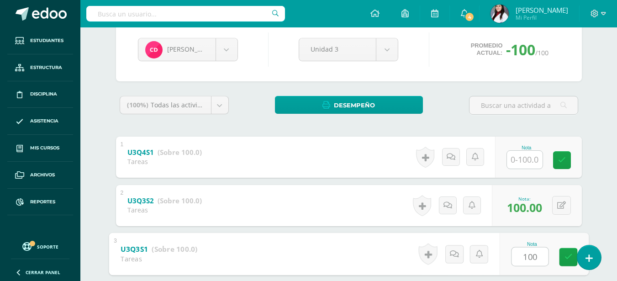
type input "100"
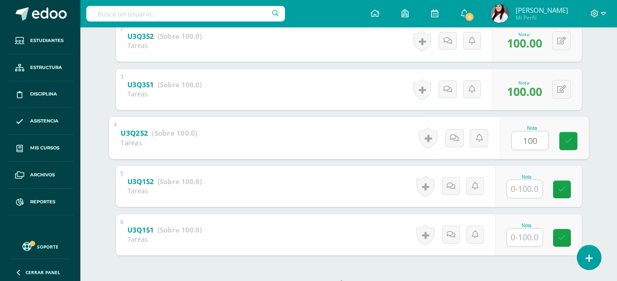
type input "100"
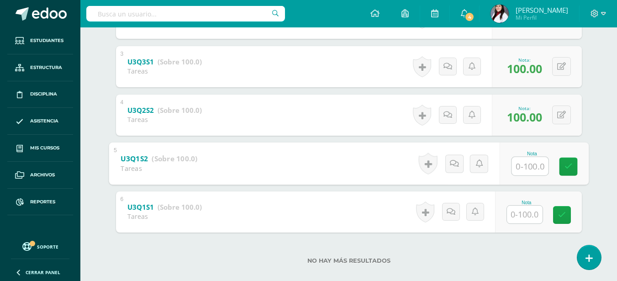
scroll to position [291, 0]
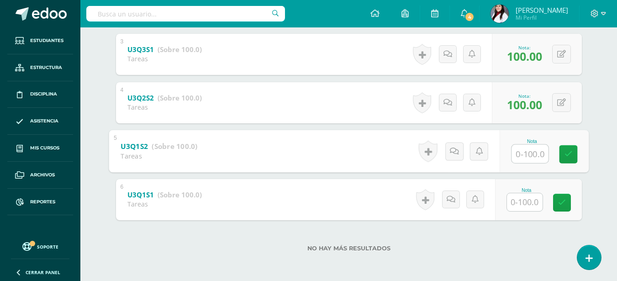
click at [524, 207] on input "text" at bounding box center [525, 202] width 36 height 18
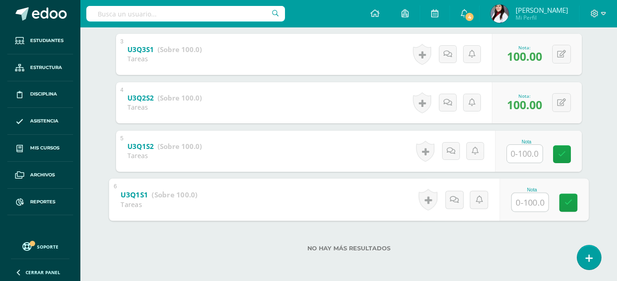
click at [523, 152] on input "text" at bounding box center [525, 154] width 36 height 18
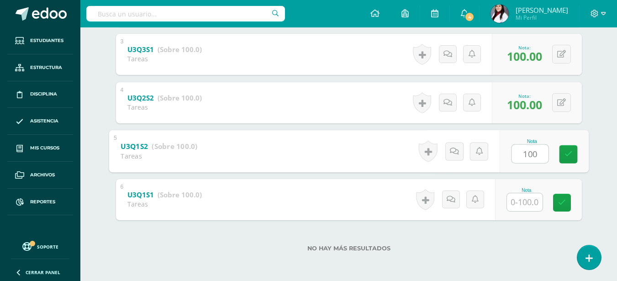
type input "100"
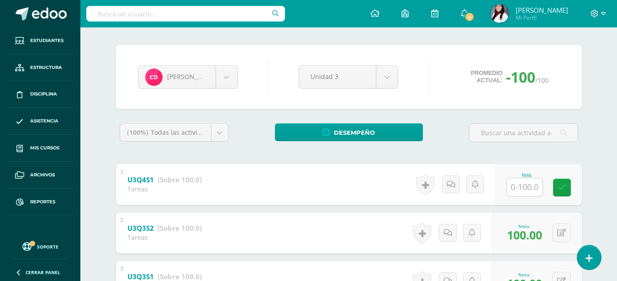
scroll to position [0, 0]
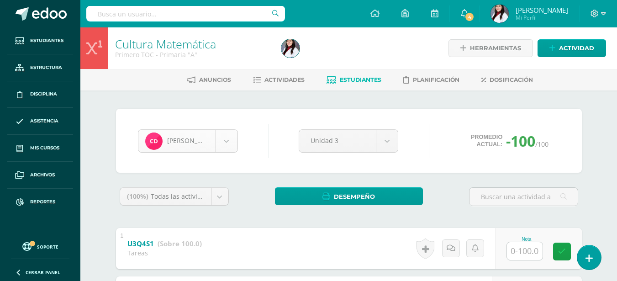
click at [227, 149] on body "Estudiantes Estructura Disciplina Asistencia Mis cursos Archivos Reportes Sopor…" at bounding box center [308, 285] width 617 height 571
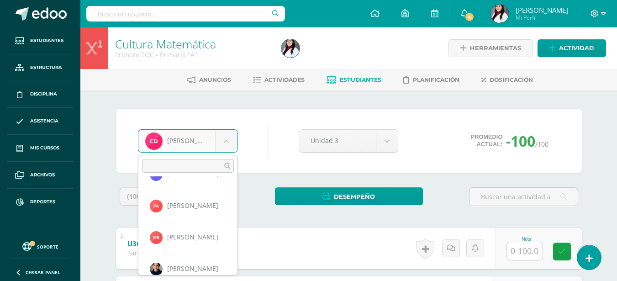
scroll to position [129, 0]
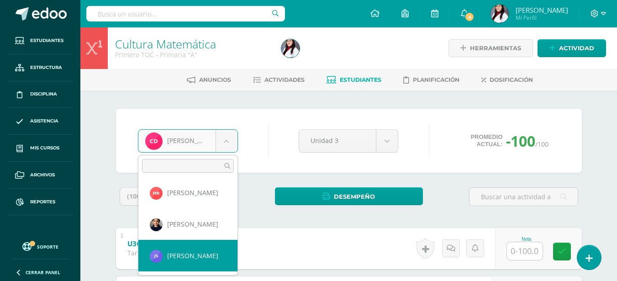
select select "406"
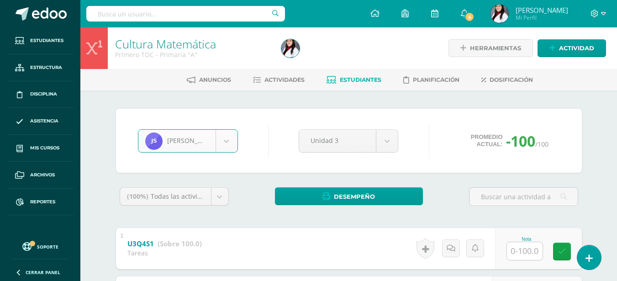
click at [185, 247] on strong "(Sobre 100.0)" at bounding box center [179, 243] width 44 height 9
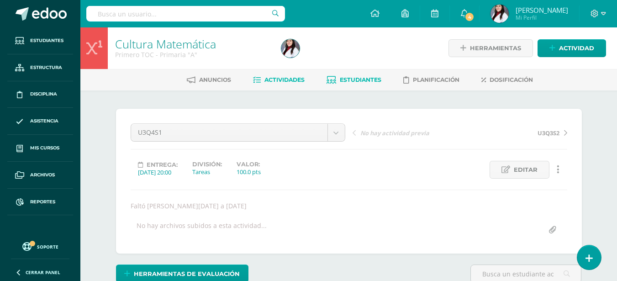
click at [343, 78] on span "Estudiantes" at bounding box center [361, 79] width 42 height 7
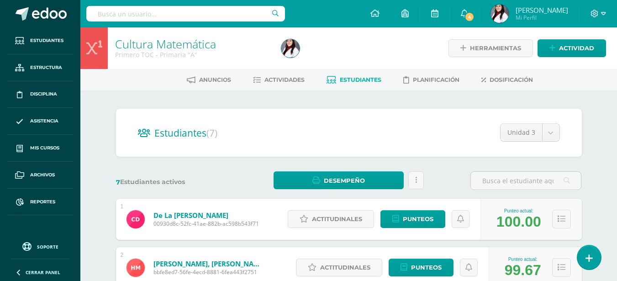
scroll to position [46, 0]
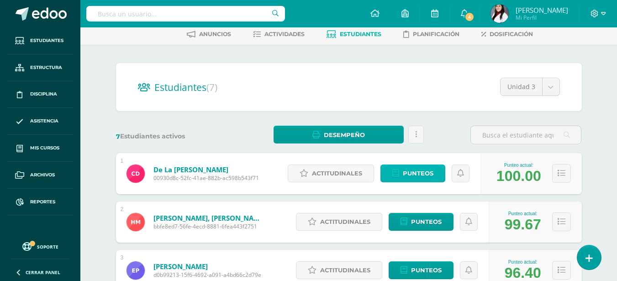
click at [418, 169] on span "Punteos" at bounding box center [418, 173] width 31 height 17
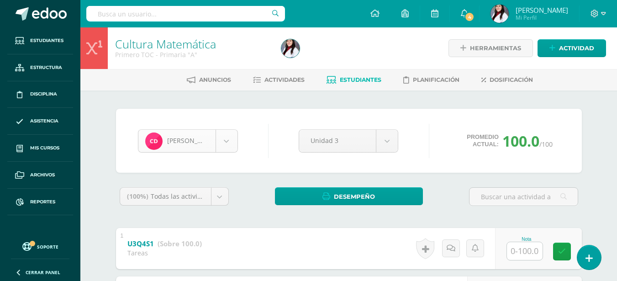
click at [223, 136] on body "Estudiantes Estructura Disciplina Asistencia Mis cursos Archivos Reportes Sopor…" at bounding box center [308, 285] width 617 height 571
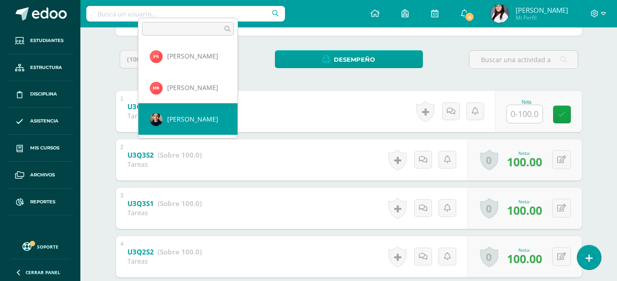
scroll to position [129, 0]
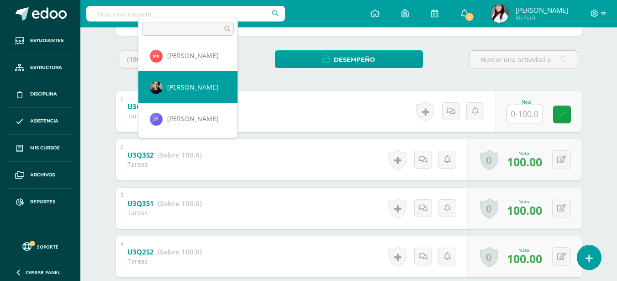
select select "406"
click at [199, 115] on div "Tareas" at bounding box center [164, 115] width 74 height 9
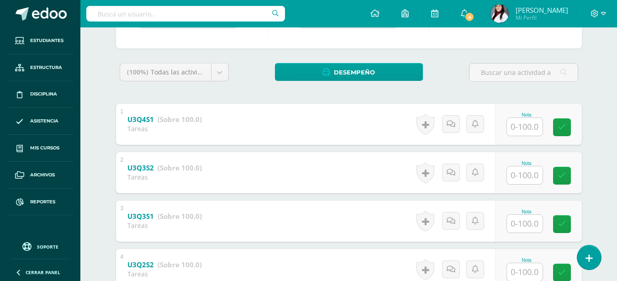
scroll to position [136, 0]
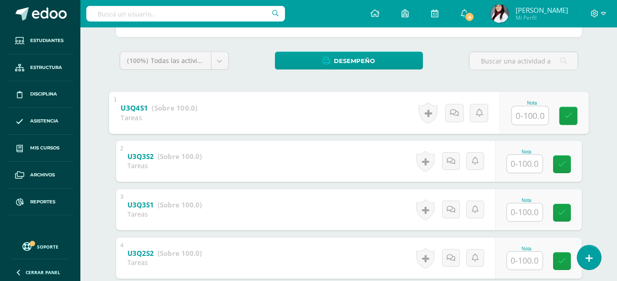
click at [518, 121] on input "text" at bounding box center [529, 115] width 37 height 18
click at [524, 165] on input "text" at bounding box center [525, 164] width 36 height 18
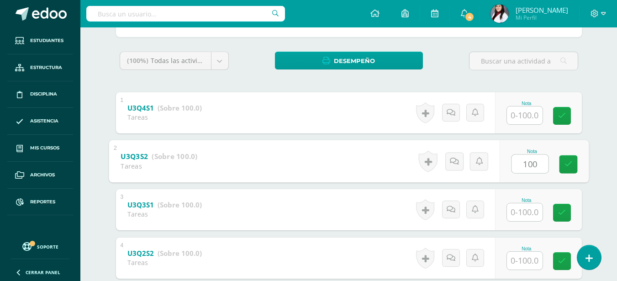
type input "100"
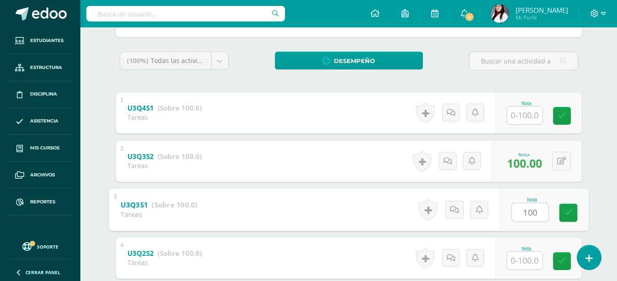
type input "100"
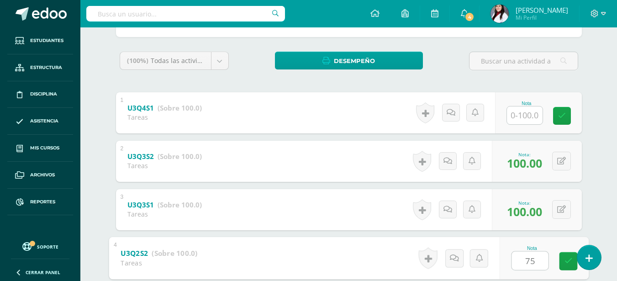
type input "75"
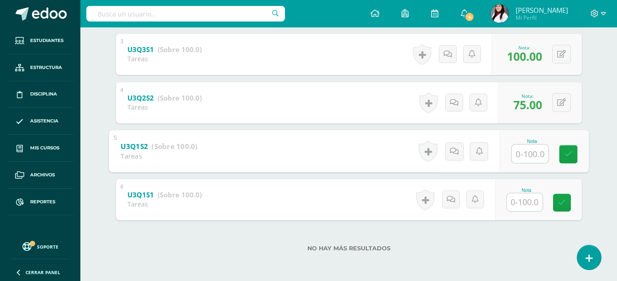
click at [525, 197] on input "text" at bounding box center [525, 202] width 36 height 18
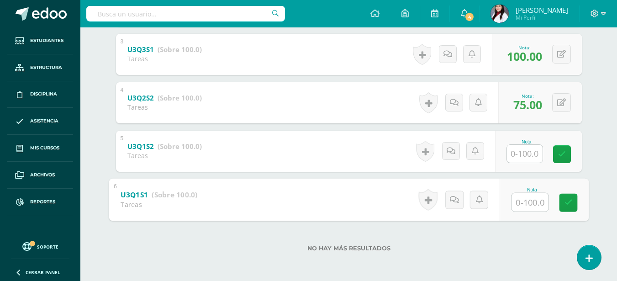
click at [525, 197] on input "text" at bounding box center [529, 202] width 37 height 18
type input "90"
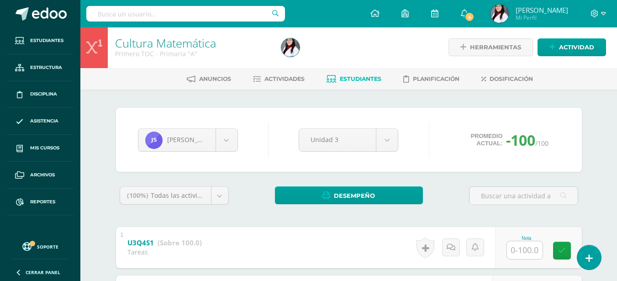
scroll to position [0, 0]
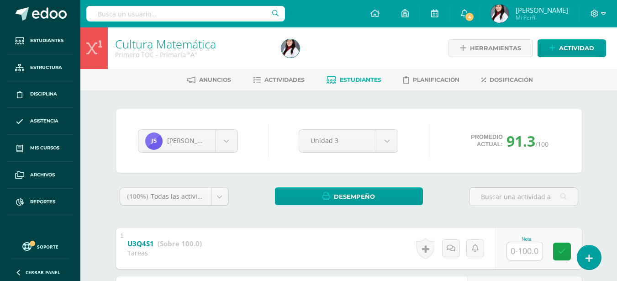
click at [355, 83] on span "Estudiantes" at bounding box center [361, 79] width 42 height 7
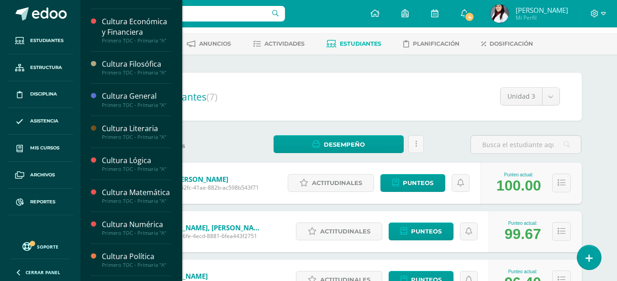
scroll to position [228, 0]
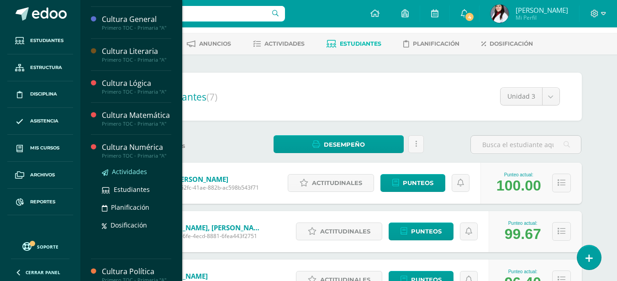
click at [120, 176] on span "Actividades" at bounding box center [129, 171] width 35 height 9
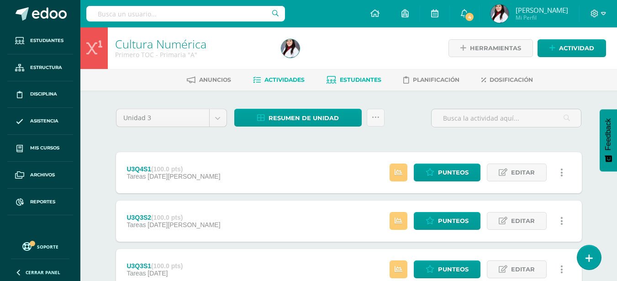
click at [374, 78] on span "Estudiantes" at bounding box center [361, 79] width 42 height 7
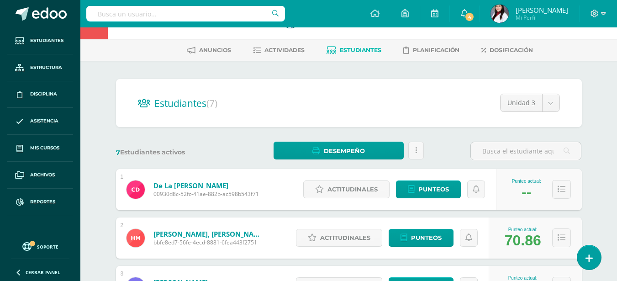
scroll to position [46, 0]
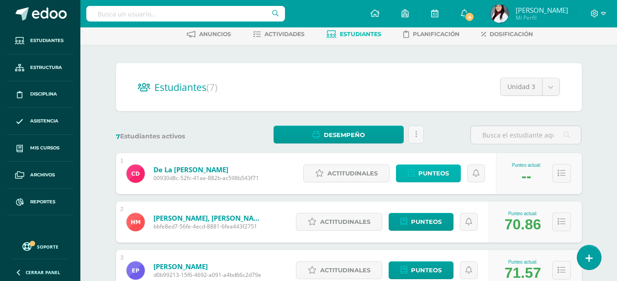
click at [440, 168] on span "Punteos" at bounding box center [433, 173] width 31 height 17
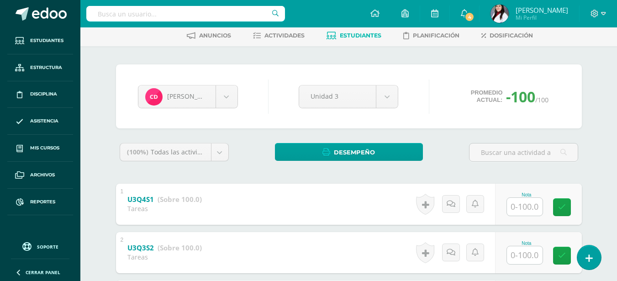
scroll to position [90, 0]
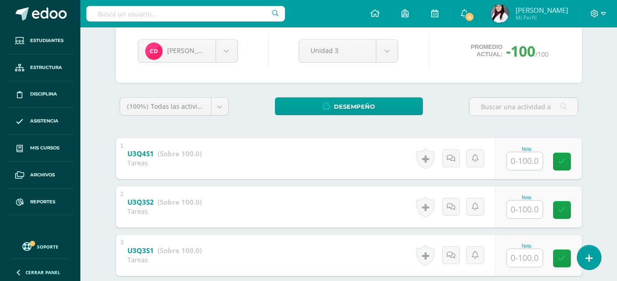
click at [520, 162] on input "text" at bounding box center [525, 161] width 36 height 18
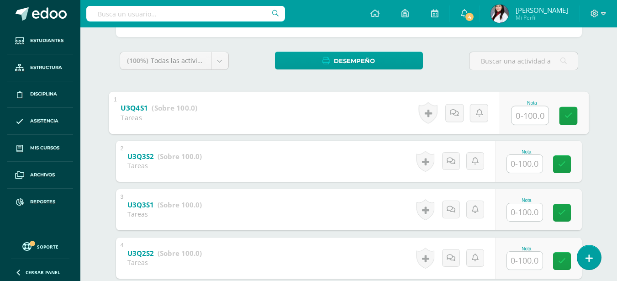
click at [520, 162] on input "text" at bounding box center [525, 164] width 36 height 18
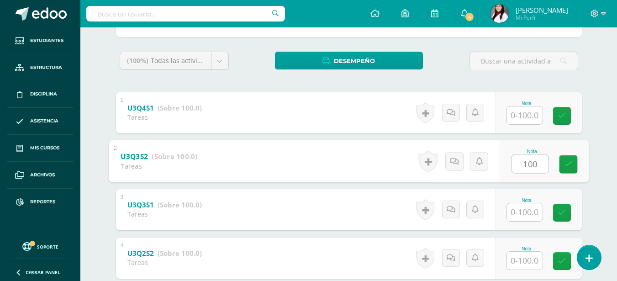
type input "100"
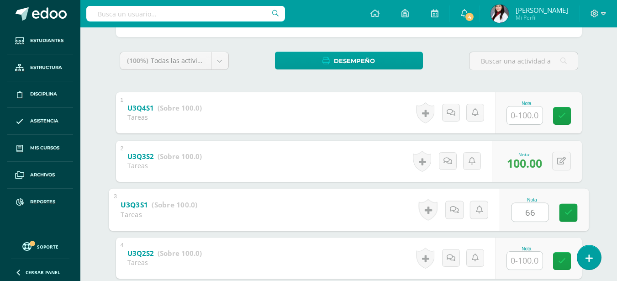
type input "66"
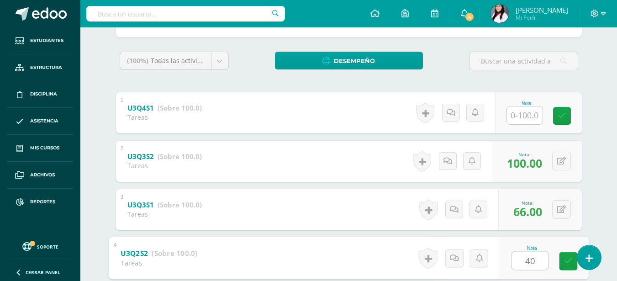
type input "40"
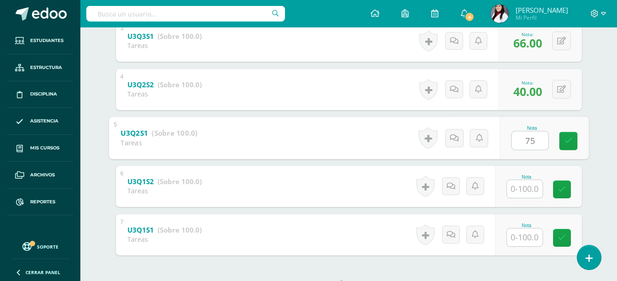
type input "75"
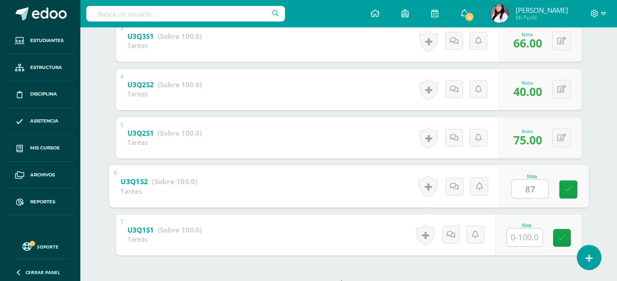
type input "87"
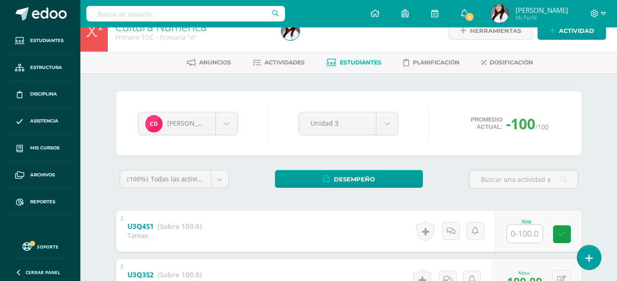
scroll to position [0, 0]
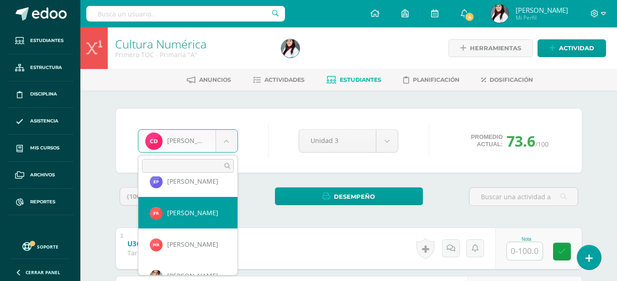
scroll to position [129, 0]
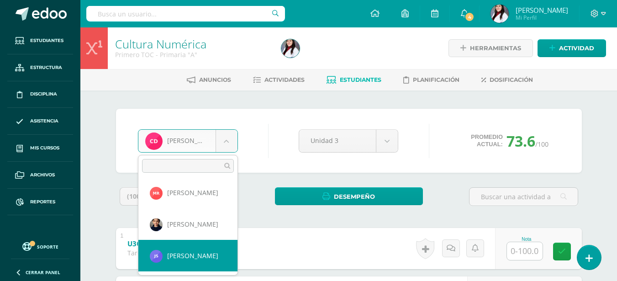
select select "406"
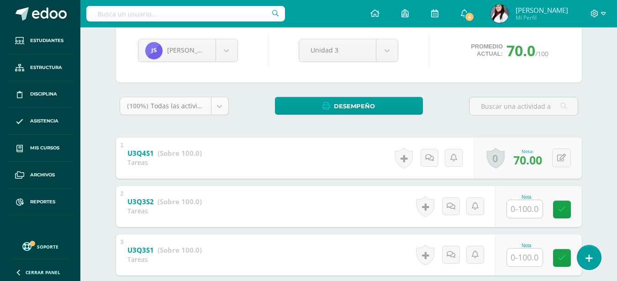
scroll to position [91, 0]
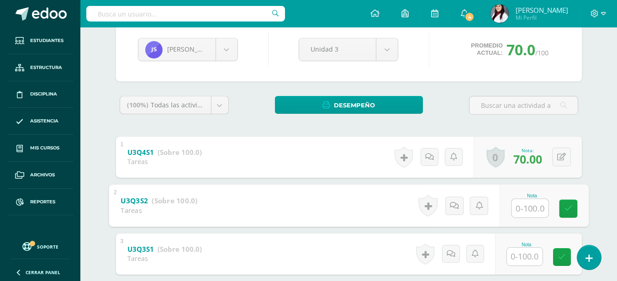
click at [530, 214] on input "text" at bounding box center [529, 208] width 37 height 18
type input "75"
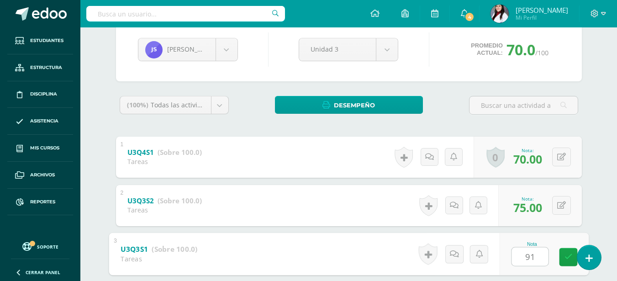
type input "91"
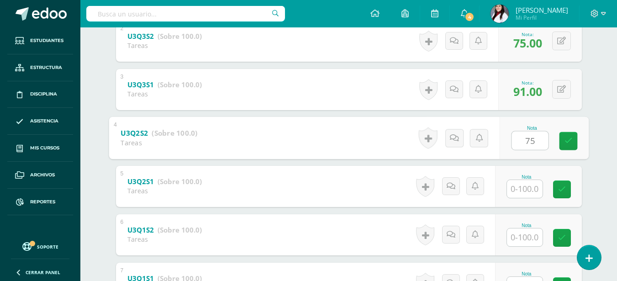
type input "75"
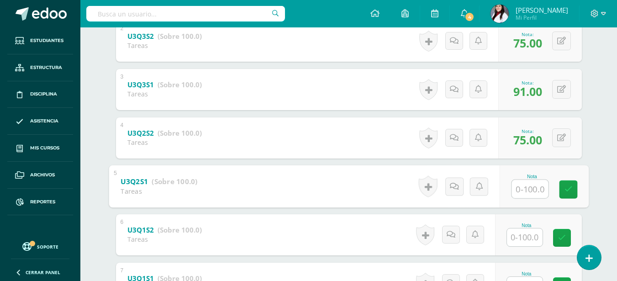
type input "9"
type input "87"
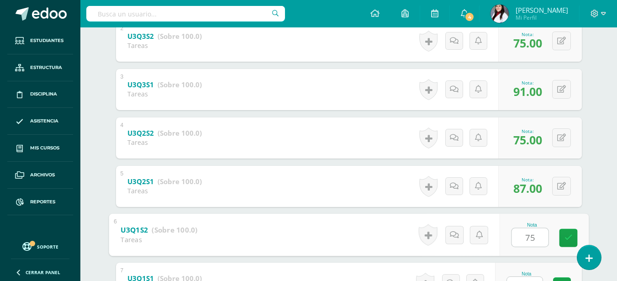
type input "75"
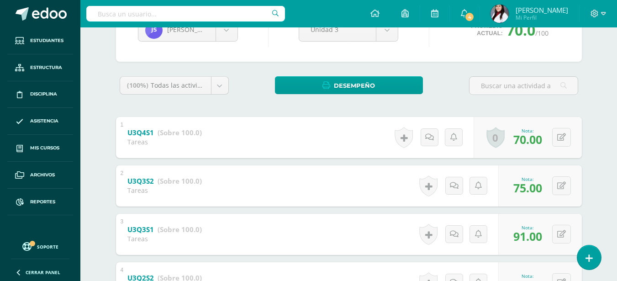
scroll to position [0, 0]
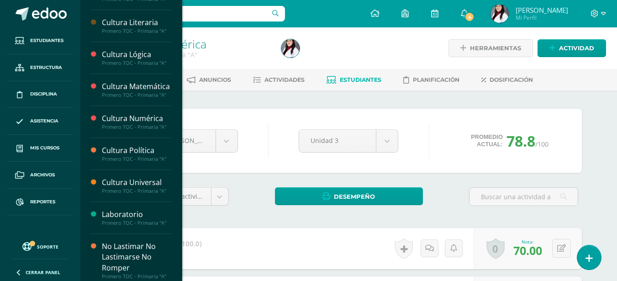
scroll to position [365, 0]
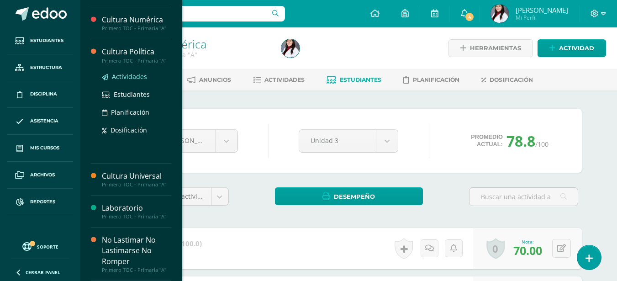
click at [121, 79] on span "Actividades" at bounding box center [129, 76] width 35 height 9
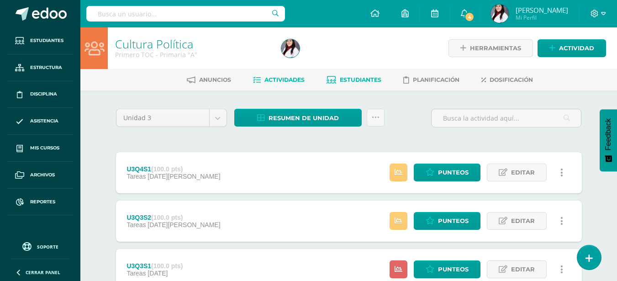
click at [351, 77] on span "Estudiantes" at bounding box center [361, 79] width 42 height 7
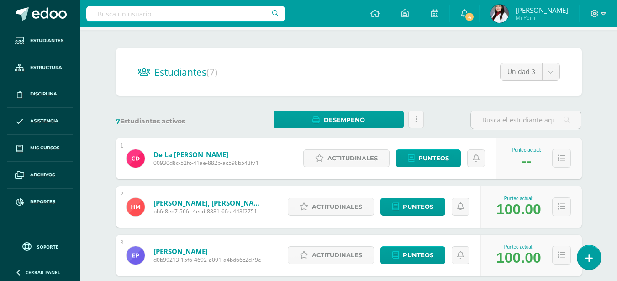
scroll to position [152, 0]
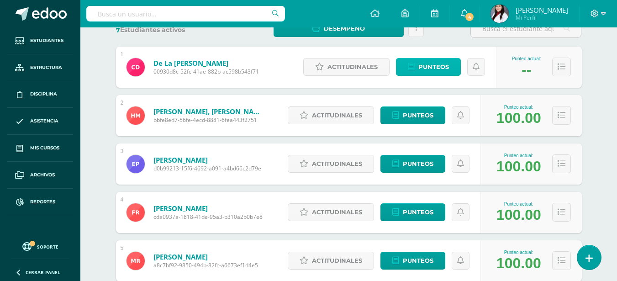
click at [427, 65] on span "Punteos" at bounding box center [433, 66] width 31 height 17
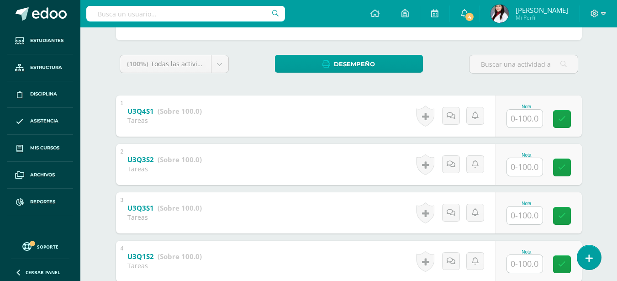
scroll to position [183, 0]
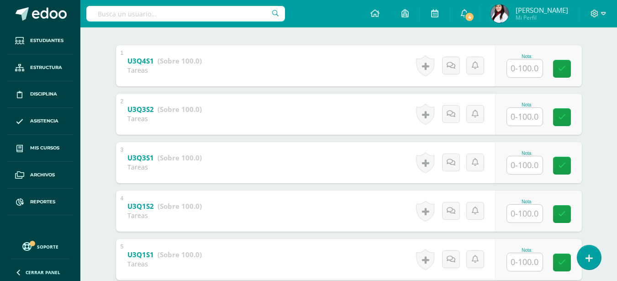
click at [519, 74] on input "text" at bounding box center [525, 68] width 36 height 18
click at [524, 115] on input "text" at bounding box center [525, 117] width 36 height 18
type input "95"
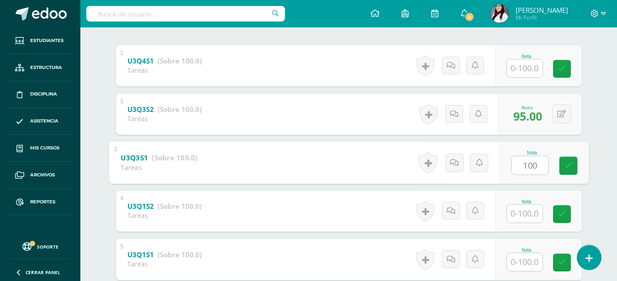
type input "100"
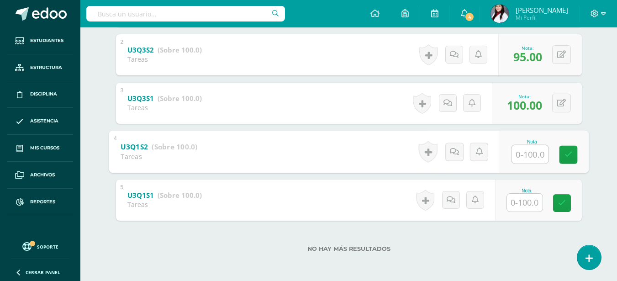
scroll to position [242, 0]
click at [526, 204] on input "text" at bounding box center [525, 202] width 36 height 18
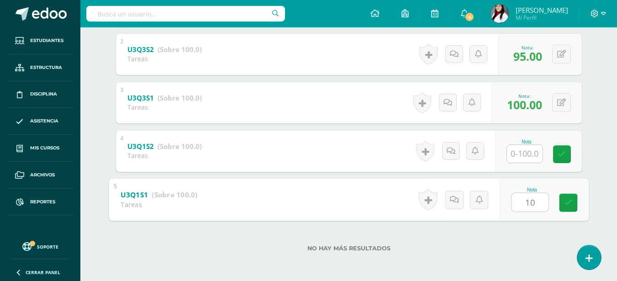
type input "100"
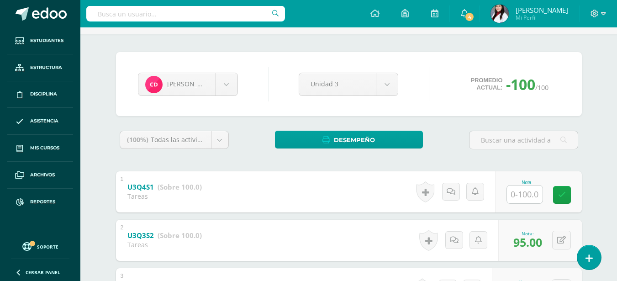
scroll to position [0, 0]
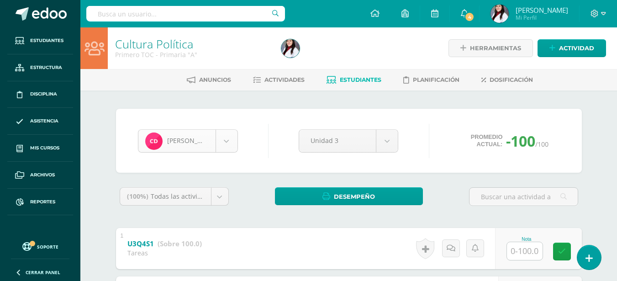
click at [222, 137] on body "Estudiantes Estructura Disciplina Asistencia Mis cursos Archivos Reportes Sopor…" at bounding box center [308, 261] width 617 height 523
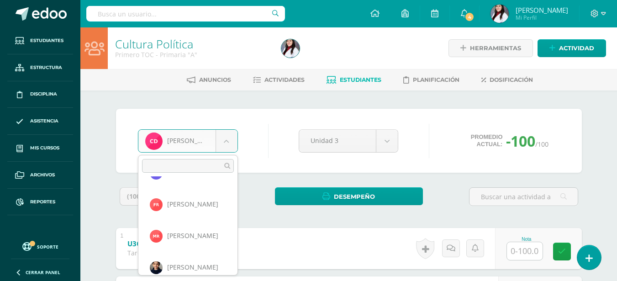
scroll to position [129, 0]
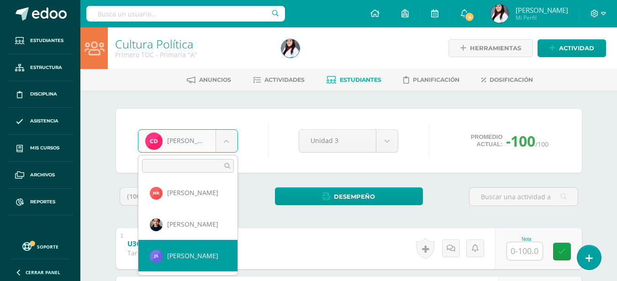
select select "406"
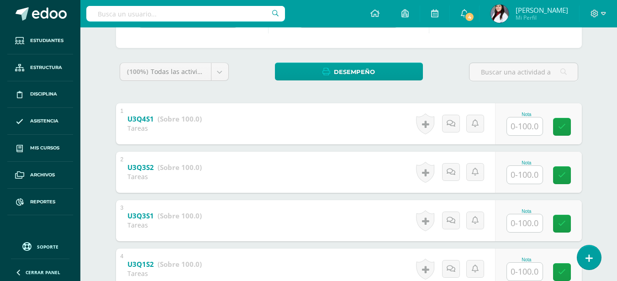
scroll to position [136, 0]
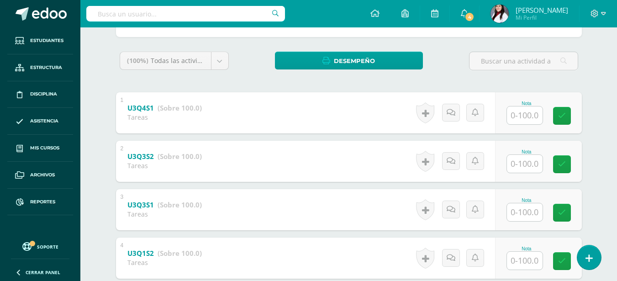
click at [520, 115] on input "text" at bounding box center [525, 115] width 36 height 18
click at [525, 168] on input "text" at bounding box center [525, 164] width 36 height 18
type input "90"
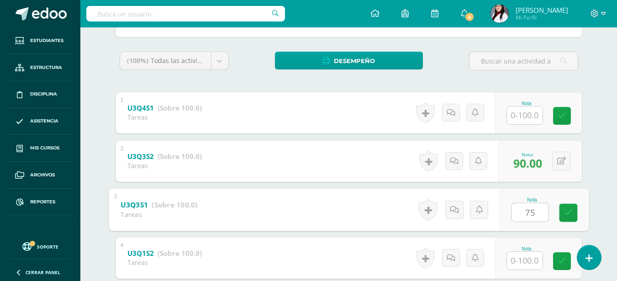
type input "75"
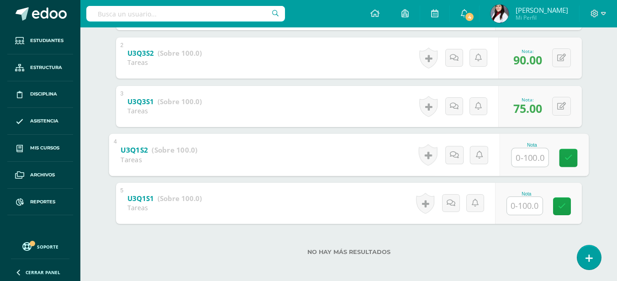
scroll to position [242, 0]
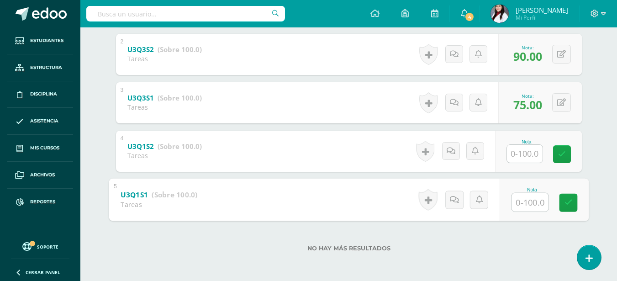
click at [521, 201] on input "text" at bounding box center [529, 202] width 37 height 18
type input "80"
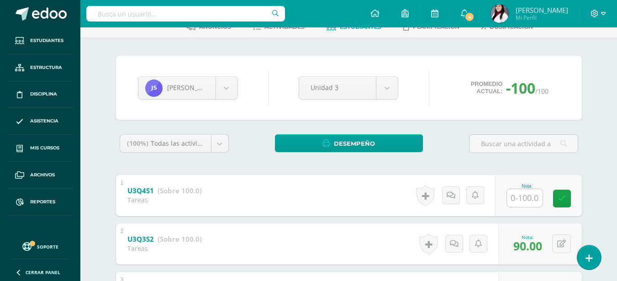
scroll to position [0, 0]
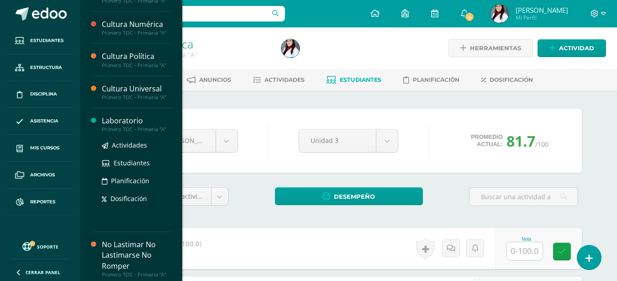
scroll to position [366, 0]
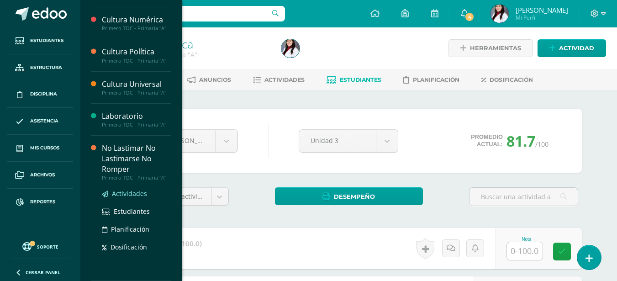
click at [116, 188] on link "Actividades" at bounding box center [136, 193] width 69 height 10
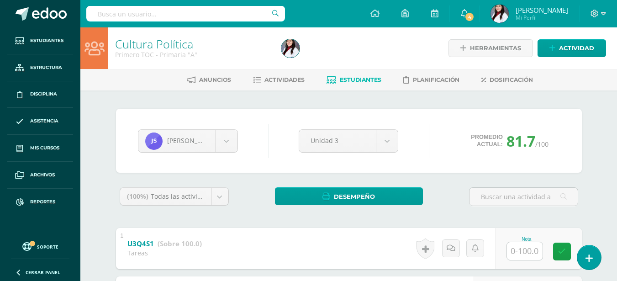
scroll to position [273, 0]
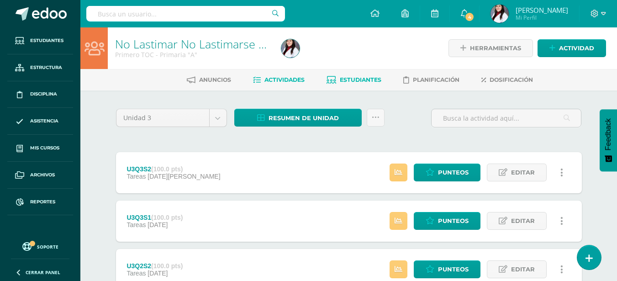
click at [343, 79] on span "Estudiantes" at bounding box center [361, 79] width 42 height 7
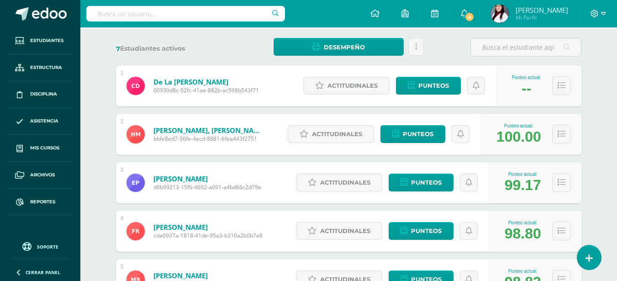
scroll to position [137, 0]
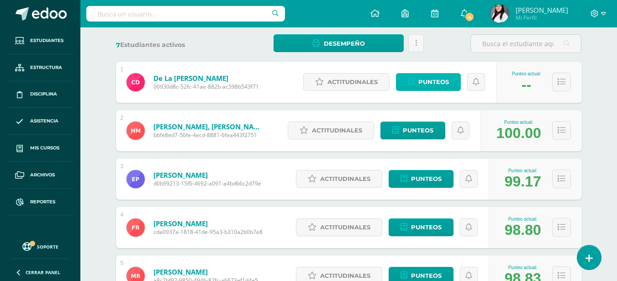
click at [440, 80] on span "Punteos" at bounding box center [433, 81] width 31 height 17
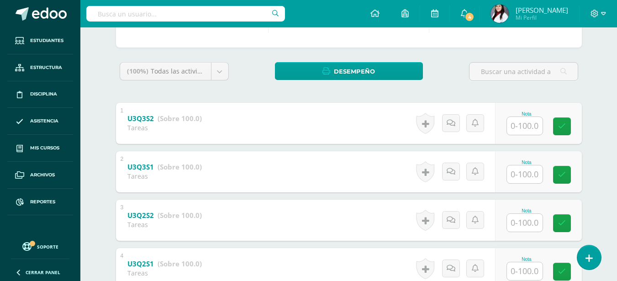
scroll to position [91, 0]
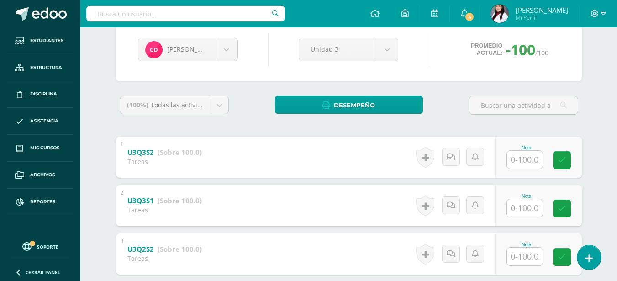
click at [512, 157] on input "text" at bounding box center [525, 160] width 36 height 18
type input "100"
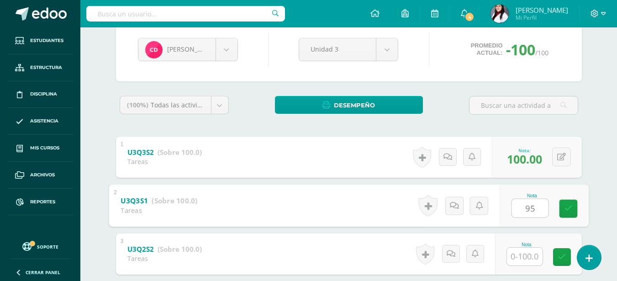
type input "95"
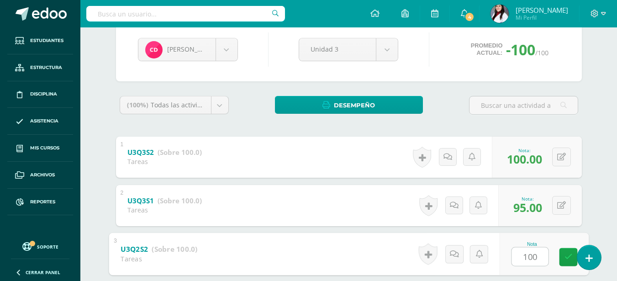
type input "100"
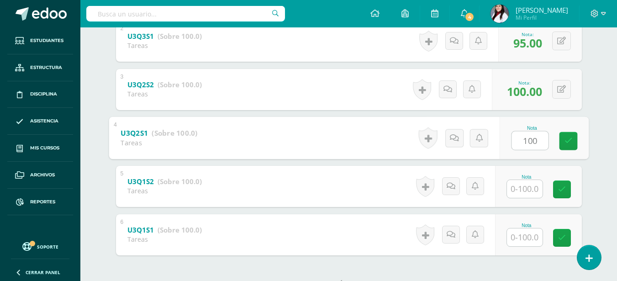
type input "100"
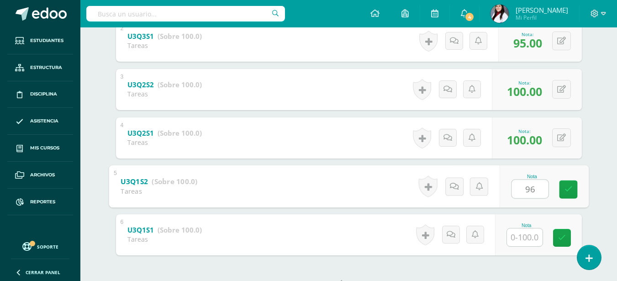
type input "96"
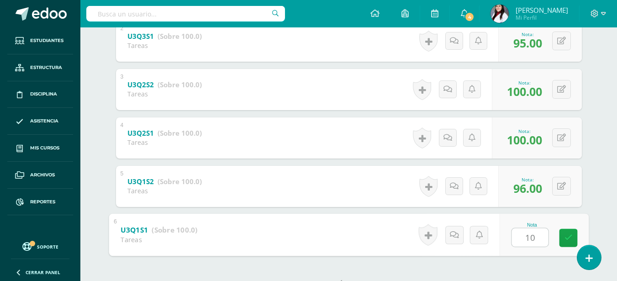
type input "100"
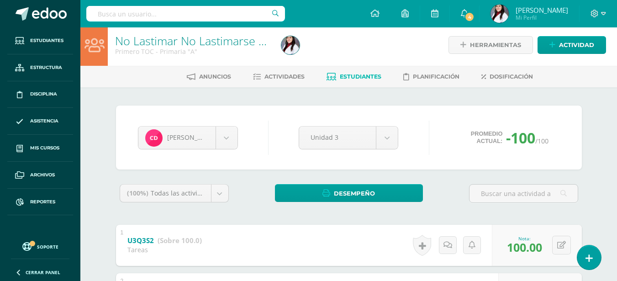
scroll to position [0, 0]
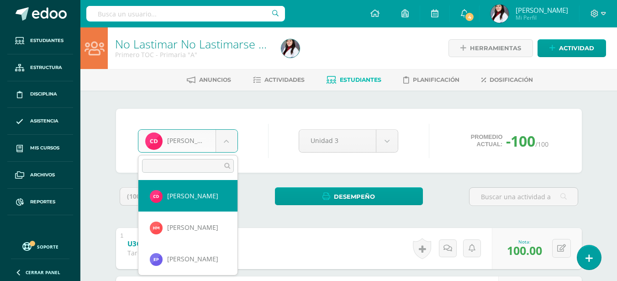
click at [214, 150] on body "Estudiantes Estructura Disciplina Asistencia Mis cursos Archivos Reportes Sopor…" at bounding box center [308, 285] width 617 height 571
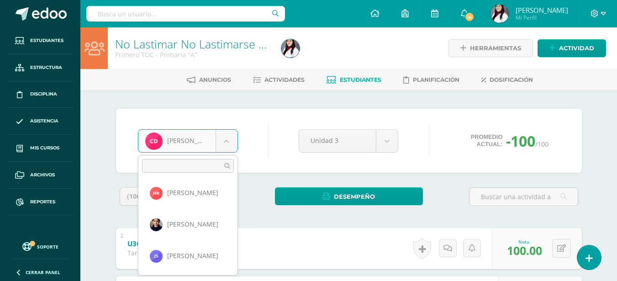
scroll to position [46, 0]
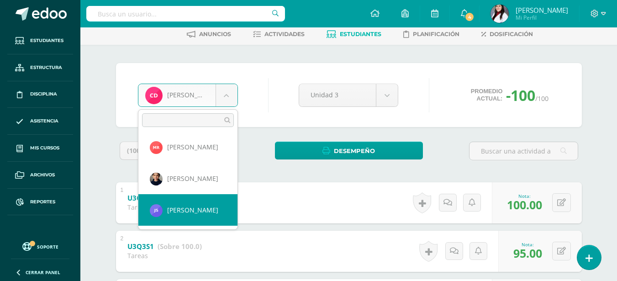
select select "406"
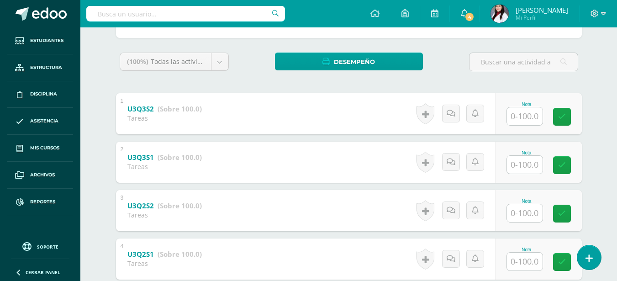
scroll to position [136, 0]
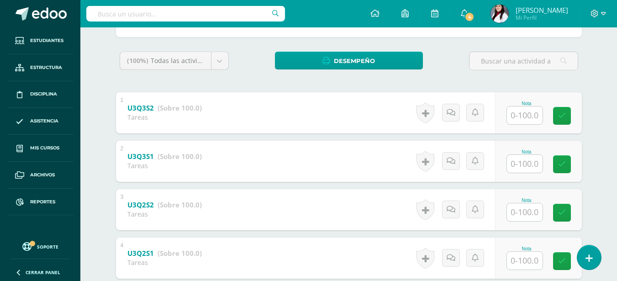
click at [521, 116] on input "text" at bounding box center [525, 115] width 36 height 18
type input "100"
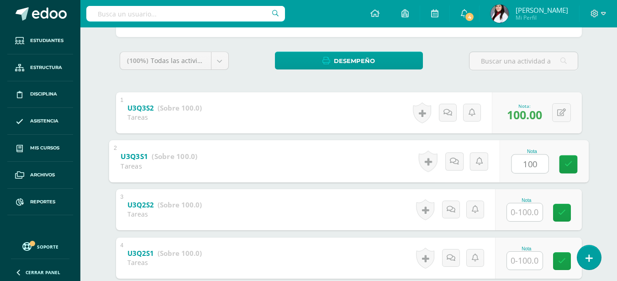
type input "100"
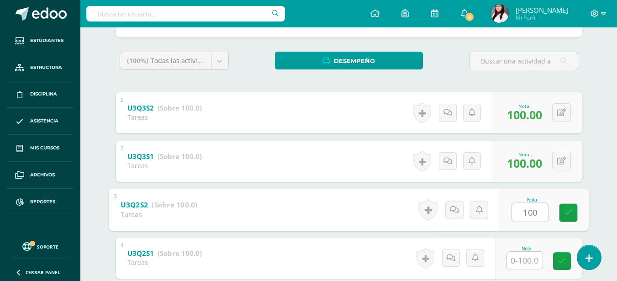
type input "100"
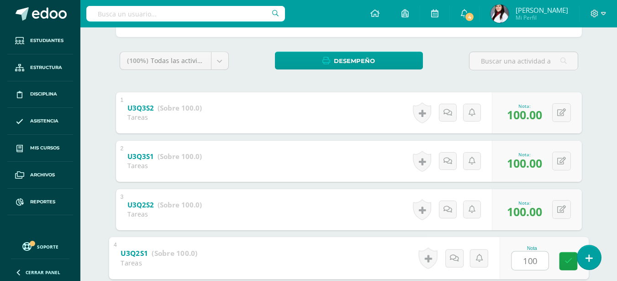
type input "100"
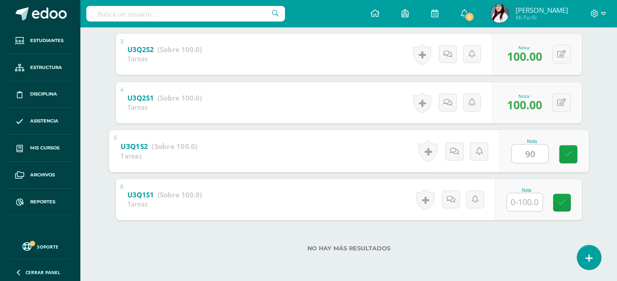
type input "90"
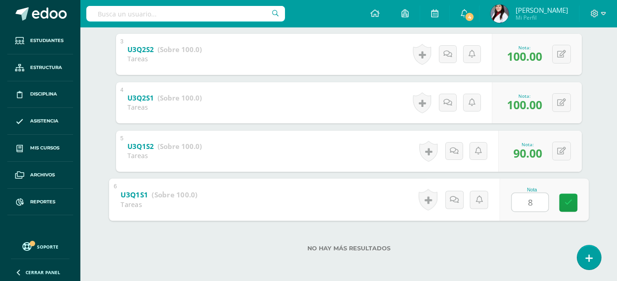
type input "80"
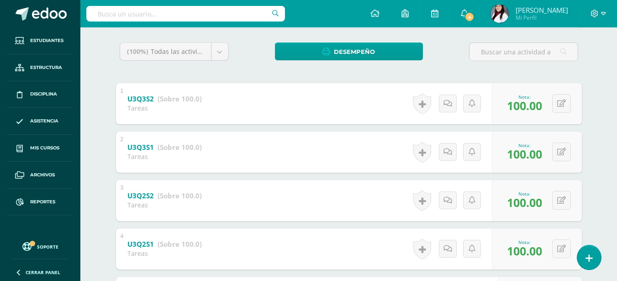
scroll to position [0, 0]
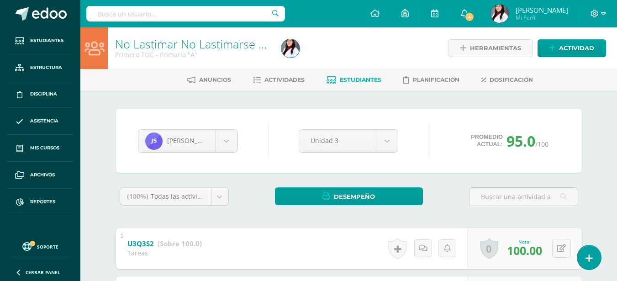
click at [330, 76] on icon at bounding box center [331, 80] width 10 height 8
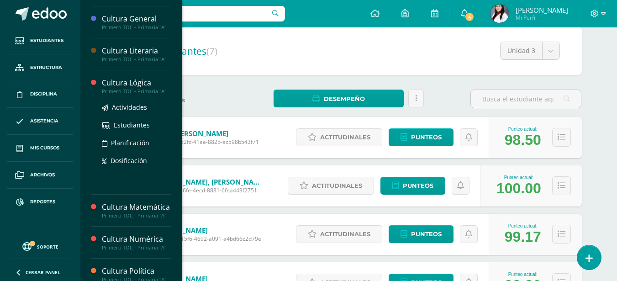
scroll to position [274, 0]
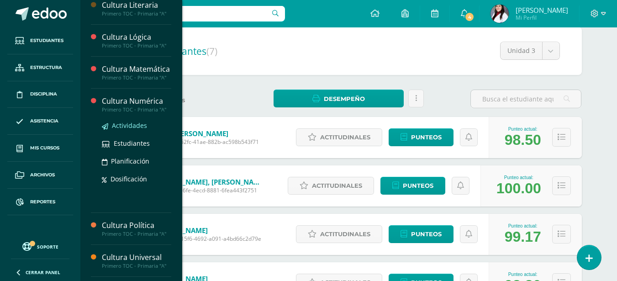
click at [131, 130] on span "Actividades" at bounding box center [129, 125] width 35 height 9
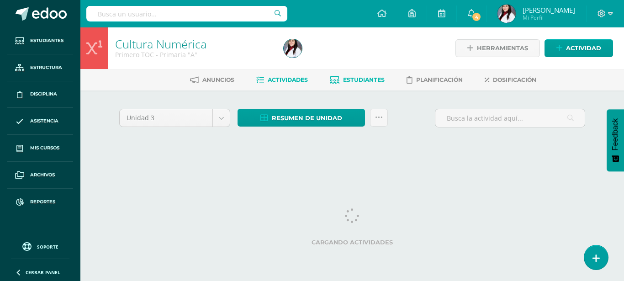
click at [368, 84] on link "Estudiantes" at bounding box center [357, 80] width 55 height 15
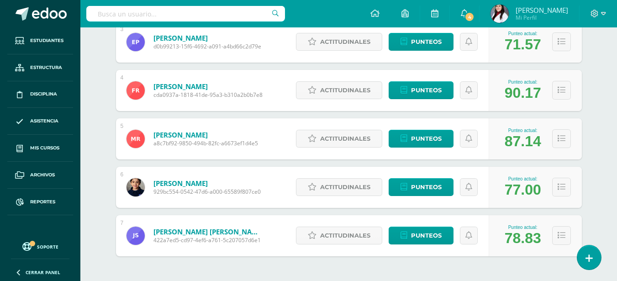
scroll to position [310, 0]
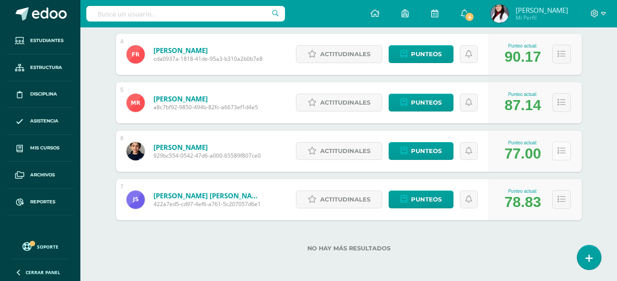
click at [552, 151] on button at bounding box center [561, 150] width 19 height 19
click at [416, 150] on span "Punteos" at bounding box center [426, 150] width 31 height 17
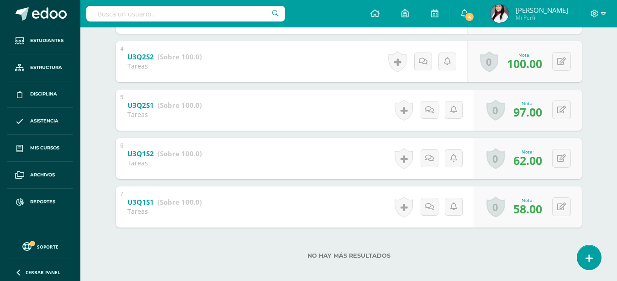
scroll to position [339, 0]
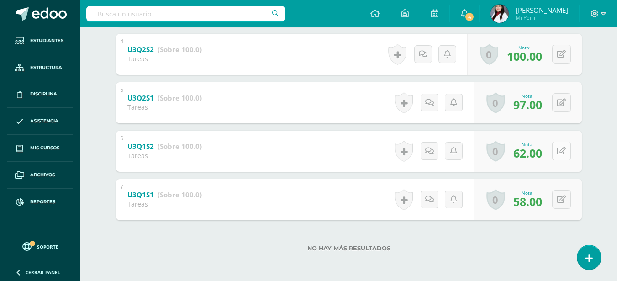
click at [562, 153] on icon at bounding box center [561, 151] width 9 height 8
type input "75"
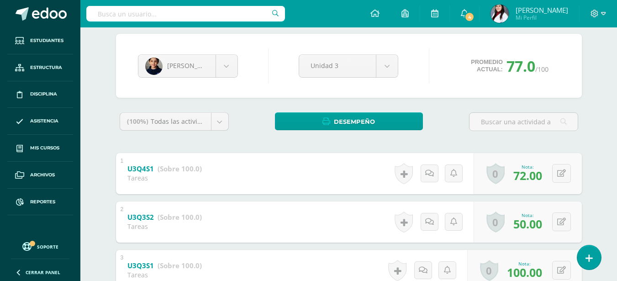
scroll to position [0, 0]
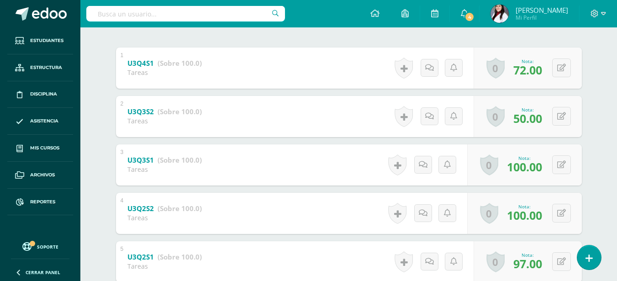
scroll to position [181, 0]
click at [526, 125] on span "50.00" at bounding box center [527, 118] width 29 height 16
click at [520, 120] on span "50.00" at bounding box center [527, 118] width 29 height 16
click at [558, 115] on icon at bounding box center [561, 115] width 9 height 8
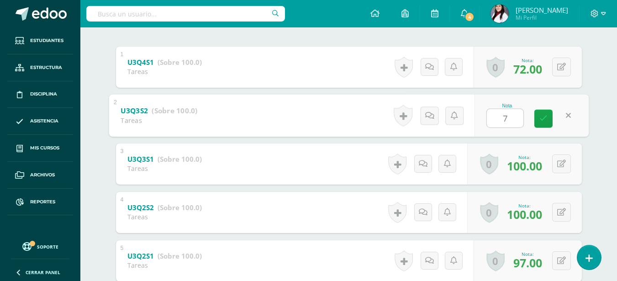
type input "70"
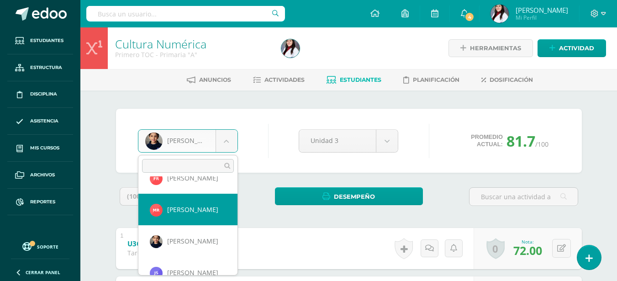
scroll to position [98, 0]
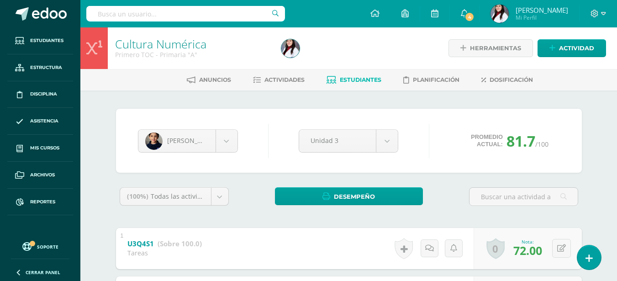
click at [343, 77] on span "Estudiantes" at bounding box center [361, 79] width 42 height 7
